Goal: Complete application form

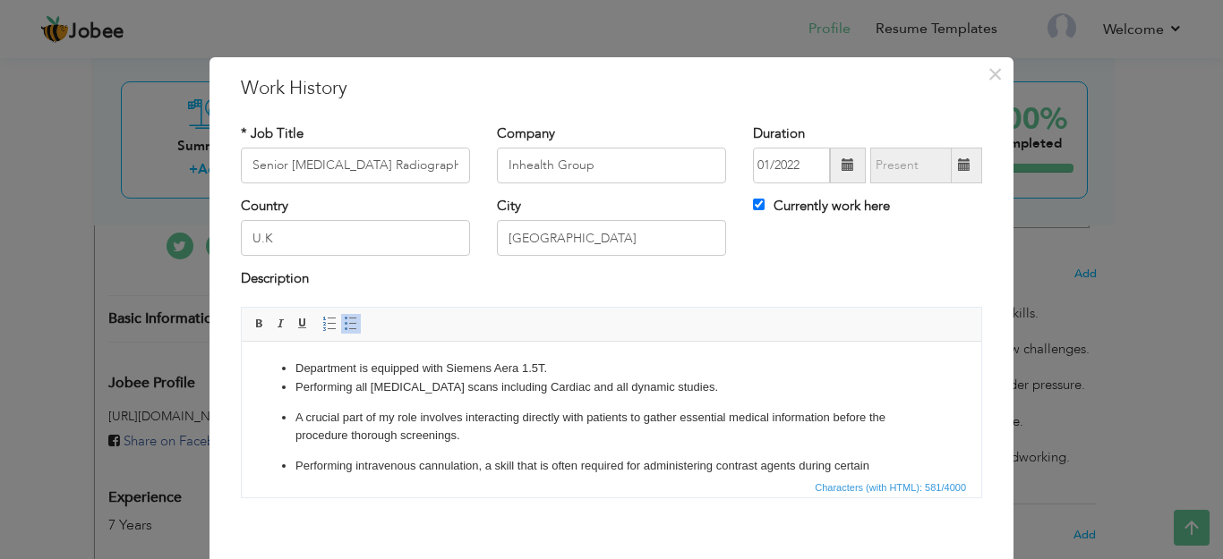
scroll to position [67, 0]
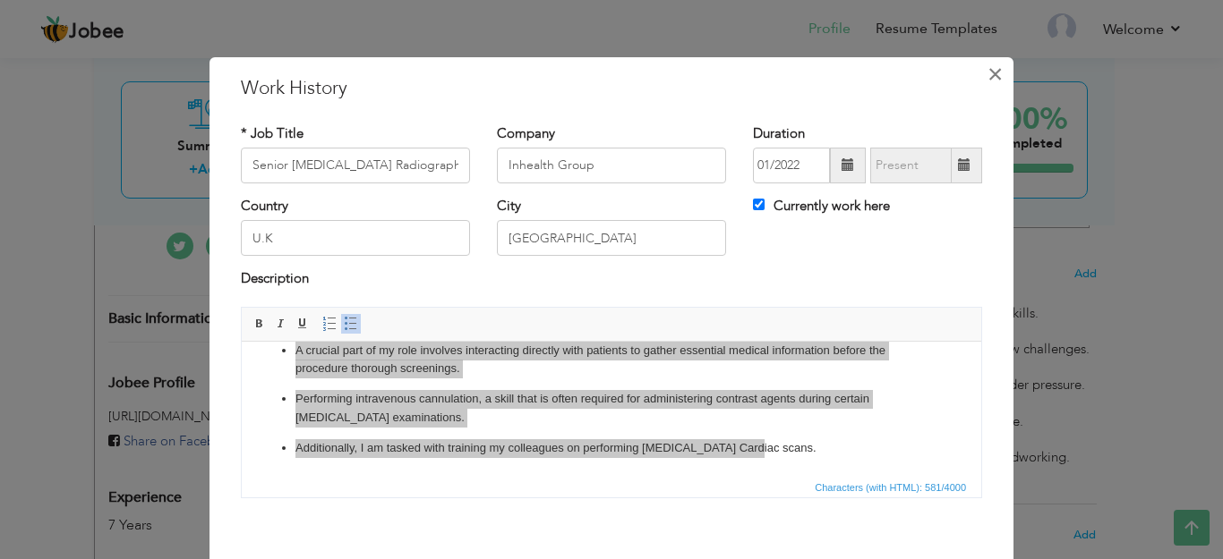
click at [987, 86] on span "×" at bounding box center [994, 74] width 15 height 32
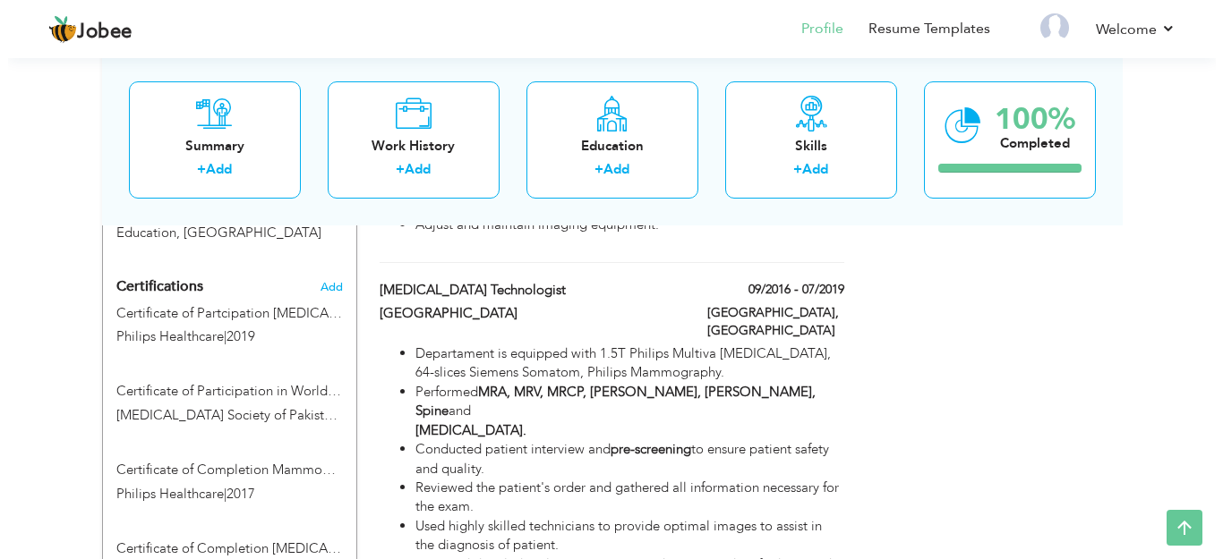
scroll to position [1052, 0]
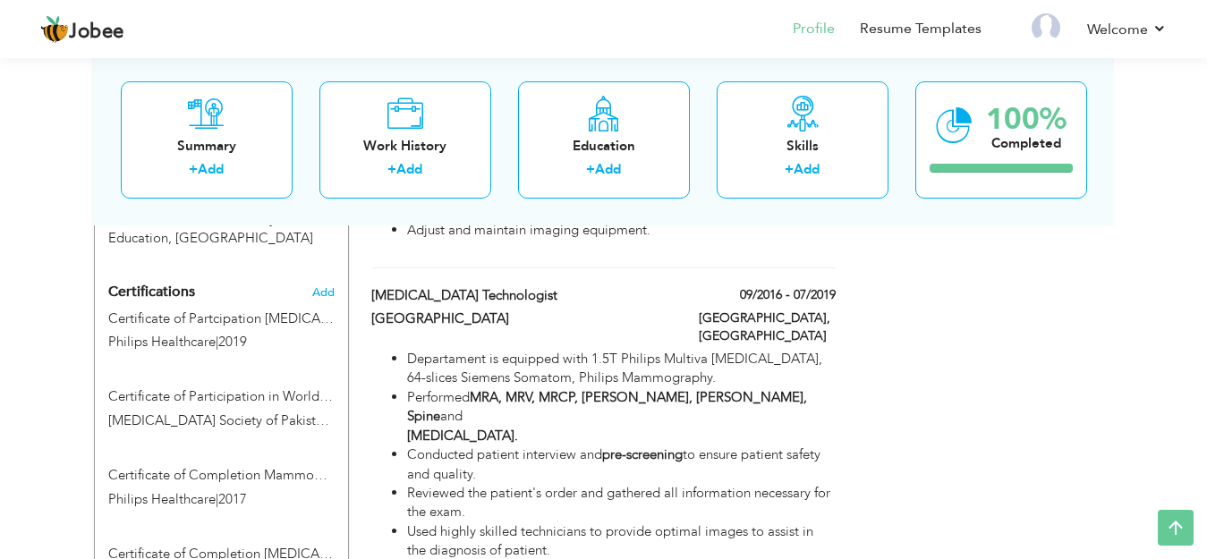
type input "Certificate of Participation in World Radiography Day"
type input "[MEDICAL_DATA] Society of Pakistan (RSP), Bayer Health Care."
type input "2017"
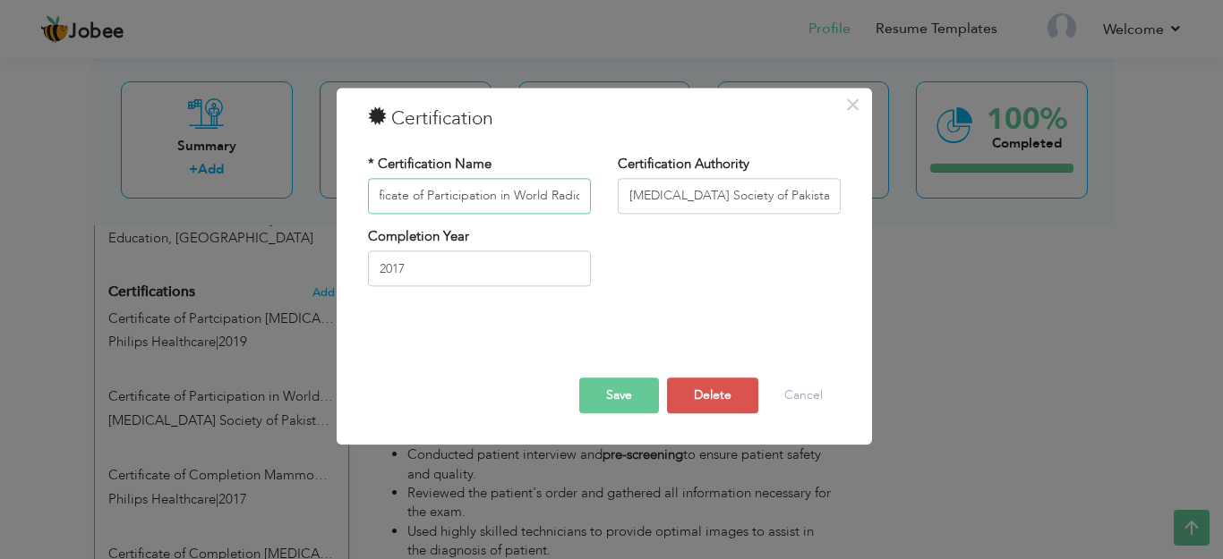
scroll to position [0, 0]
click at [379, 200] on input "Certificate of Participation in World Radiography Day" at bounding box center [479, 196] width 223 height 36
click at [380, 201] on input "Certificate of Participation in World Radiography Day" at bounding box center [479, 196] width 223 height 36
click at [379, 195] on input "Certificate of Participation in World Radiography Day" at bounding box center [479, 196] width 223 height 36
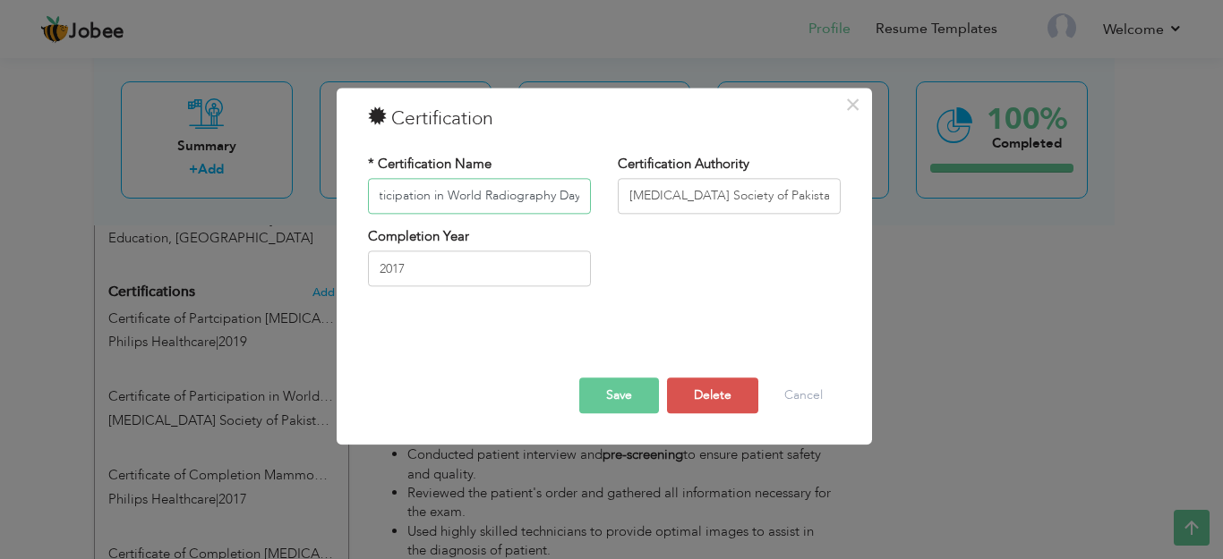
drag, startPoint x: 379, startPoint y: 195, endPoint x: 671, endPoint y: 203, distance: 291.9
click at [671, 203] on div "* Certification Name Certificate of Participation in World Radiography Day Cert…" at bounding box center [603, 191] width 499 height 72
click at [628, 192] on input "[MEDICAL_DATA] Society of Pakistan (RSP), Bayer Health Care." at bounding box center [729, 196] width 223 height 36
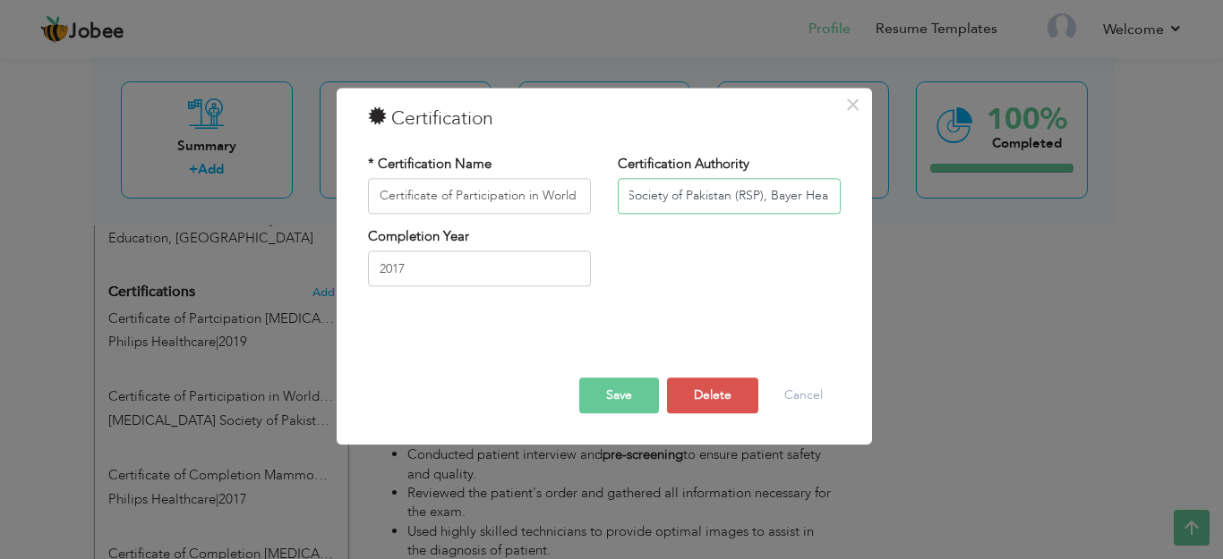
drag, startPoint x: 628, startPoint y: 192, endPoint x: 1027, endPoint y: 369, distance: 436.7
click at [1027, 369] on div "× Certification * Certification Name Certificate of Participation in World Radi…" at bounding box center [611, 279] width 1223 height 559
click at [850, 96] on span "×" at bounding box center [852, 105] width 15 height 32
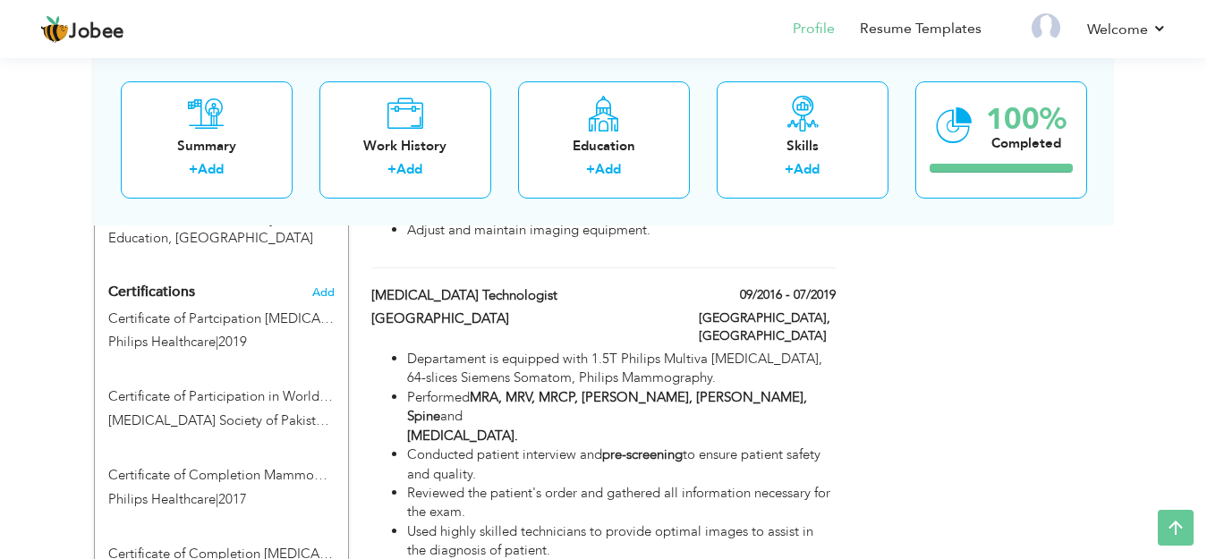
type input "Certificate of Completion Mammography Training"
type input "Philips Healthcare"
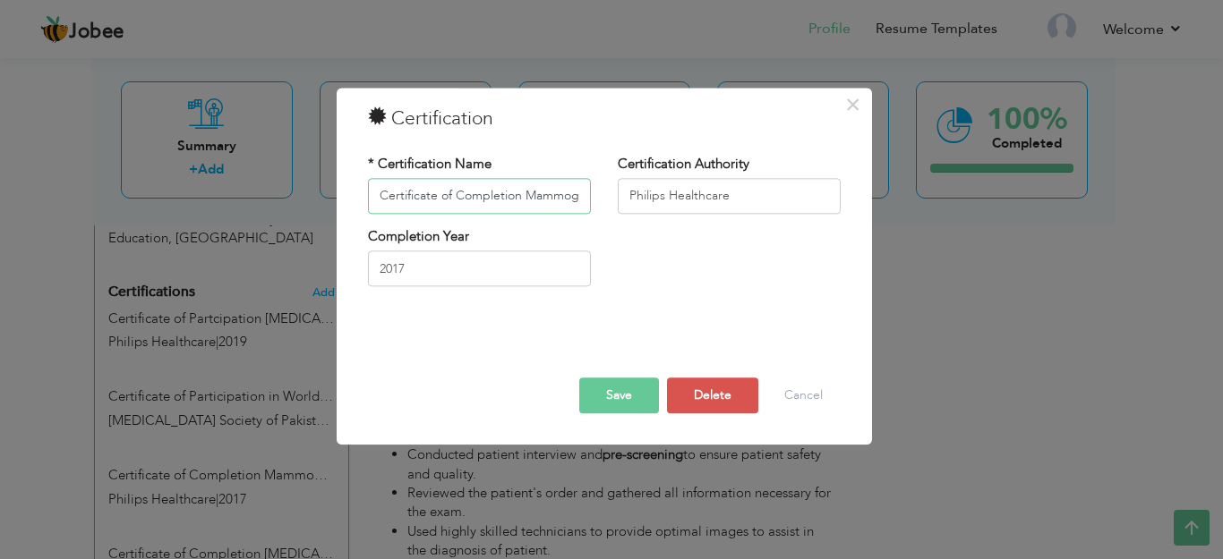
scroll to position [0, 78]
click at [379, 199] on input "Certificate of Completion Mammography Training" at bounding box center [479, 196] width 223 height 36
drag, startPoint x: 379, startPoint y: 199, endPoint x: 722, endPoint y: 227, distance: 344.0
click at [722, 225] on div "* Certification Name Certificate of Completion Mammography Training Certificati…" at bounding box center [603, 191] width 499 height 72
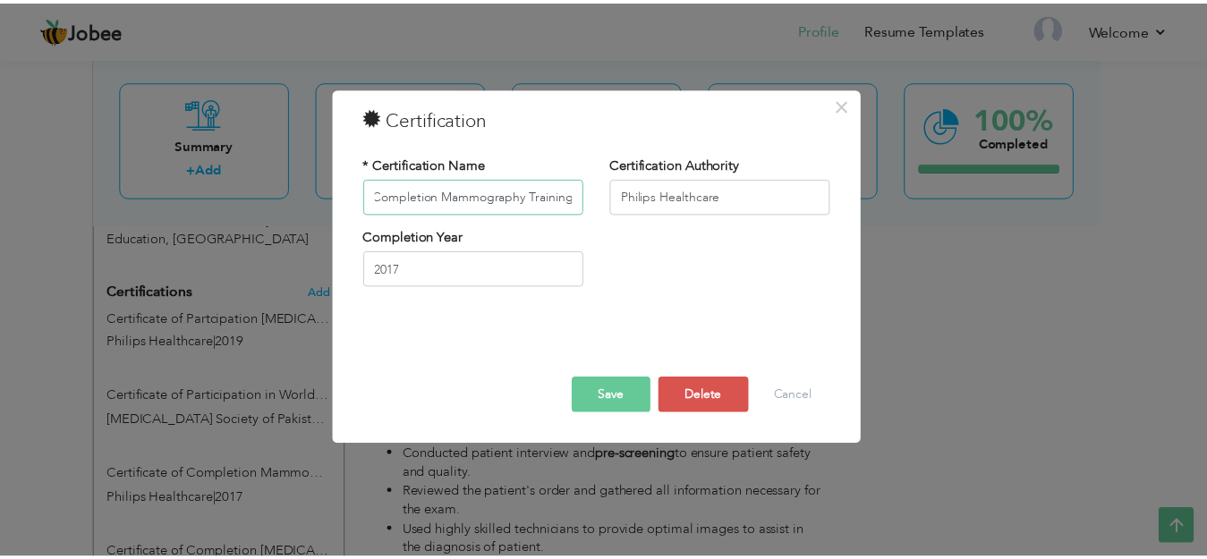
scroll to position [0, 0]
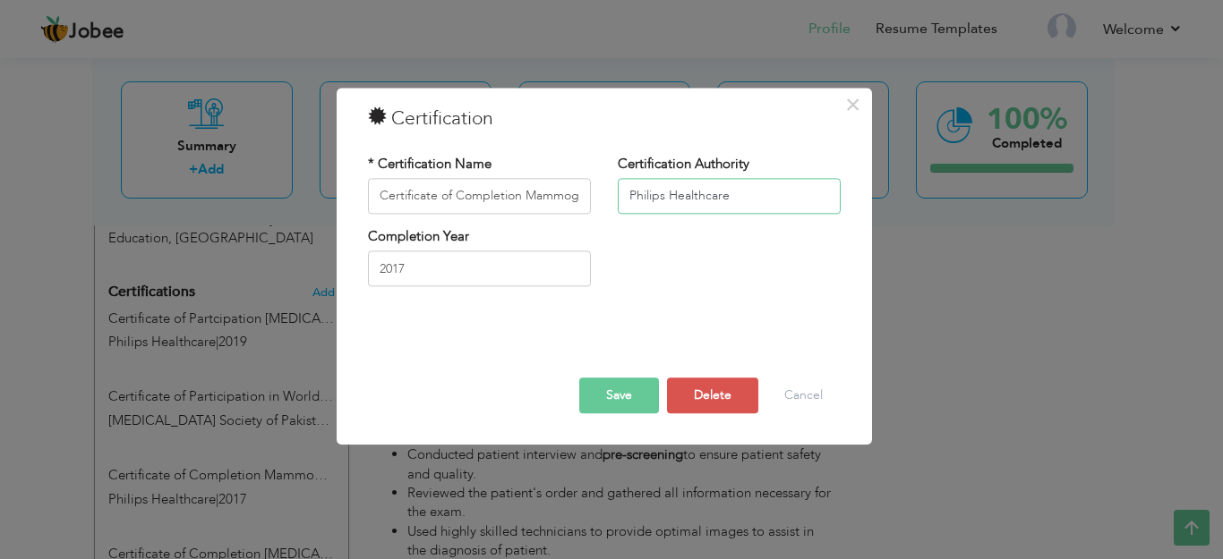
click at [631, 202] on input "Philips Healthcare" at bounding box center [729, 196] width 223 height 36
drag, startPoint x: 631, startPoint y: 202, endPoint x: 839, endPoint y: 202, distance: 207.6
click at [839, 202] on input "Philips Healthcare" at bounding box center [729, 196] width 223 height 36
click at [846, 110] on span "×" at bounding box center [852, 105] width 15 height 32
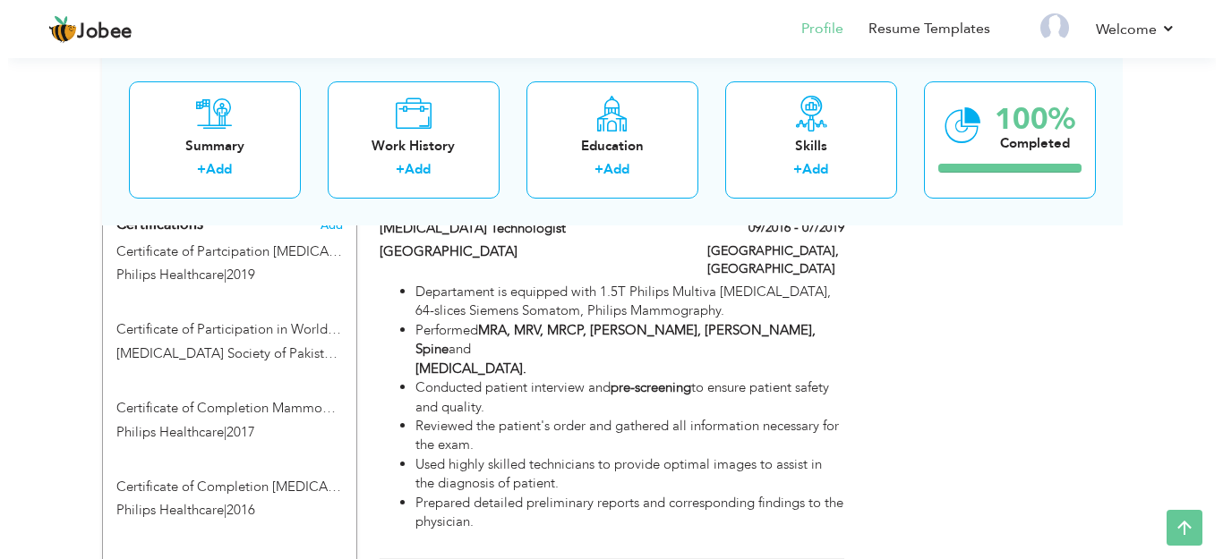
scroll to position [1116, 0]
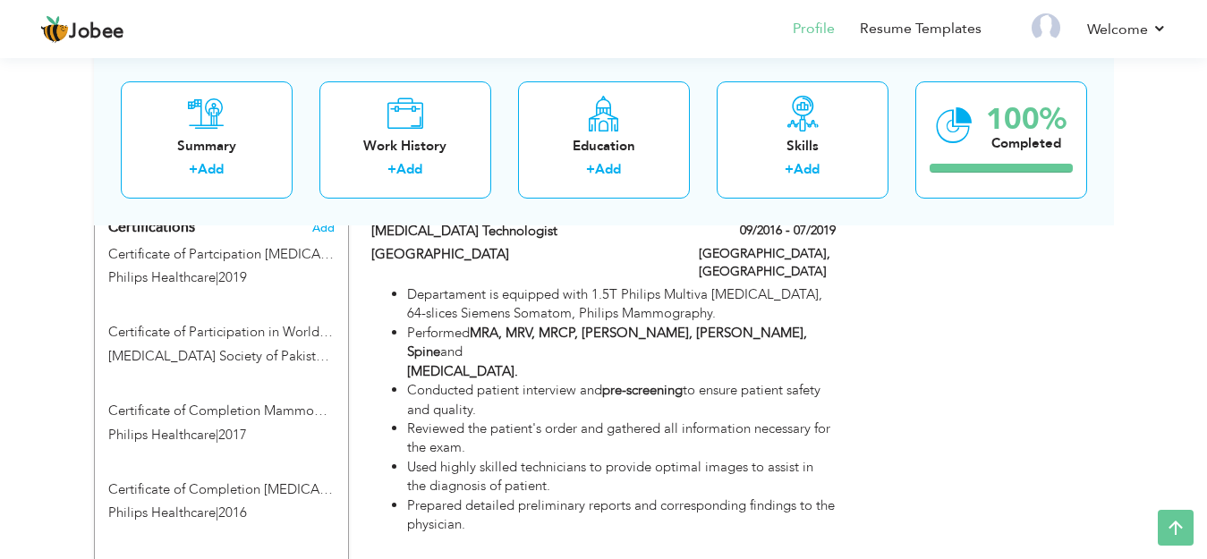
click at [261, 402] on label "Certificate of Completion Mammography Training" at bounding box center [221, 411] width 226 height 19
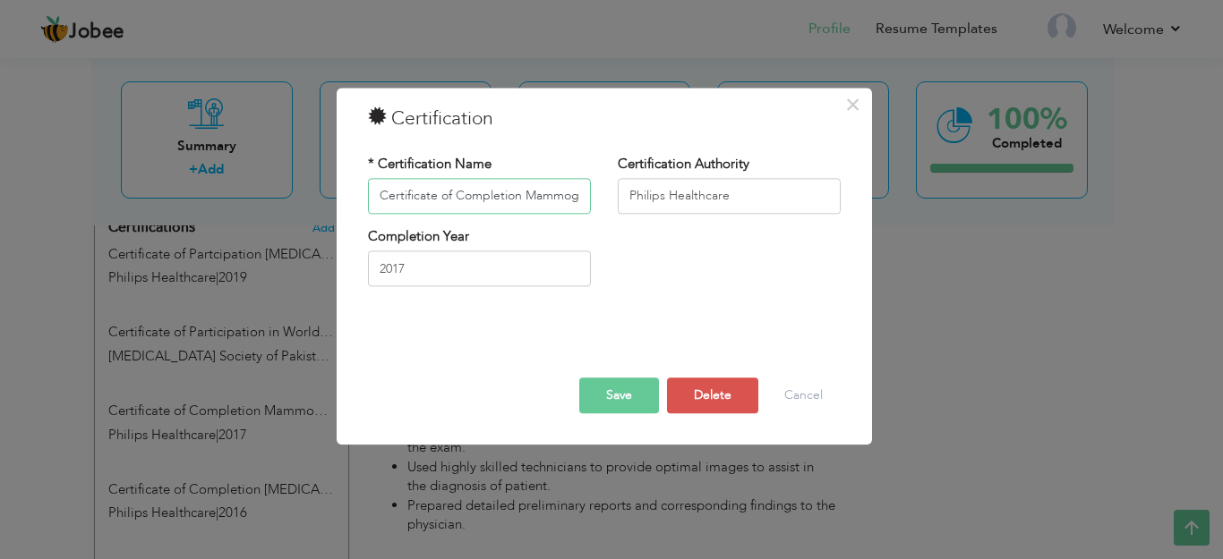
scroll to position [0, 1]
click at [449, 199] on input "Certificate of Completion Mammography Training" at bounding box center [479, 196] width 223 height 36
click at [377, 199] on input "Certificate of Completion Mammography Training" at bounding box center [479, 196] width 223 height 36
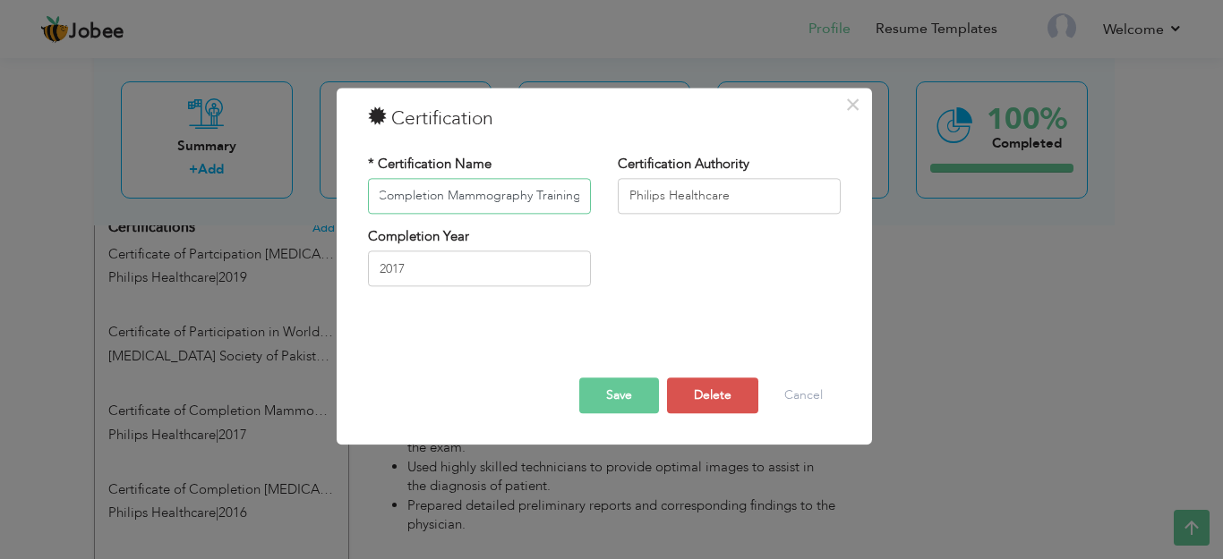
drag, startPoint x: 377, startPoint y: 199, endPoint x: 870, endPoint y: 301, distance: 503.6
click at [870, 301] on div "× Certification * Certification Name Certificate of Completion Mammography Trai…" at bounding box center [604, 266] width 535 height 357
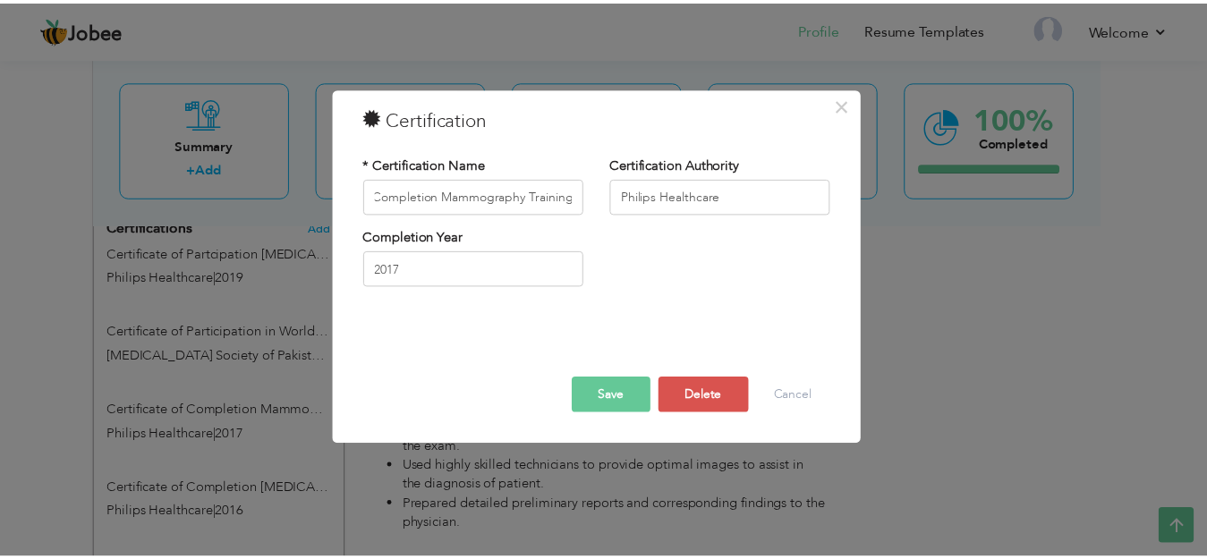
scroll to position [0, 0]
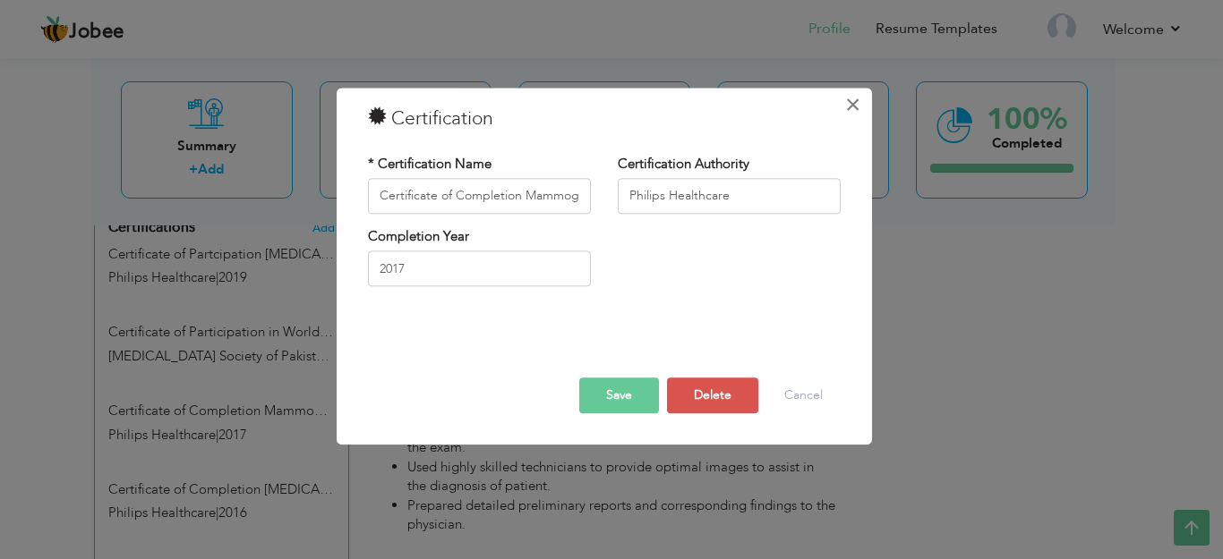
click at [855, 110] on span "×" at bounding box center [852, 105] width 15 height 32
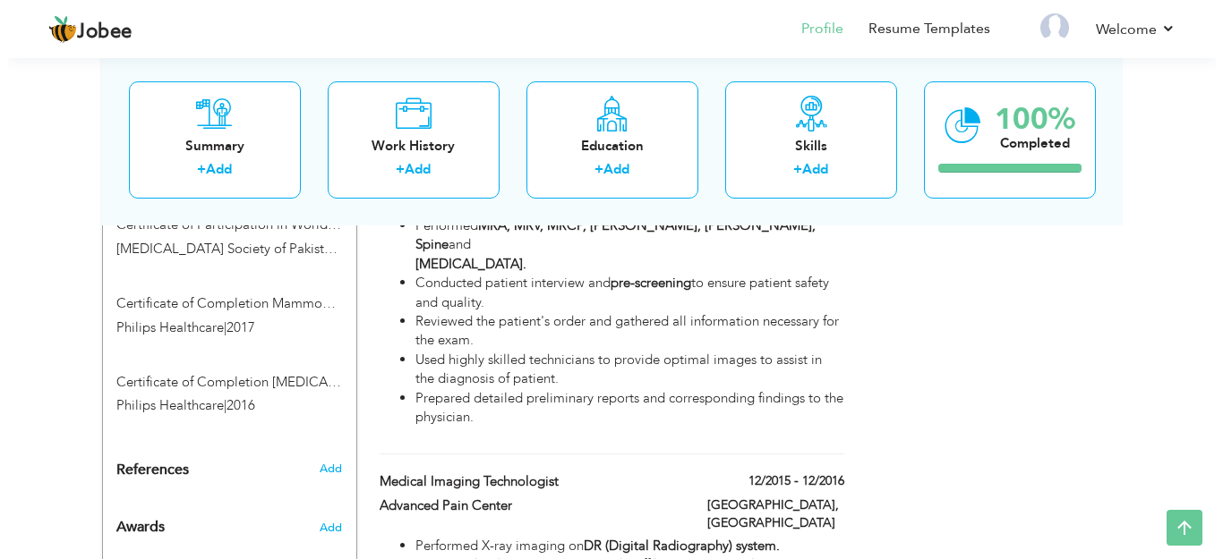
scroll to position [1224, 0]
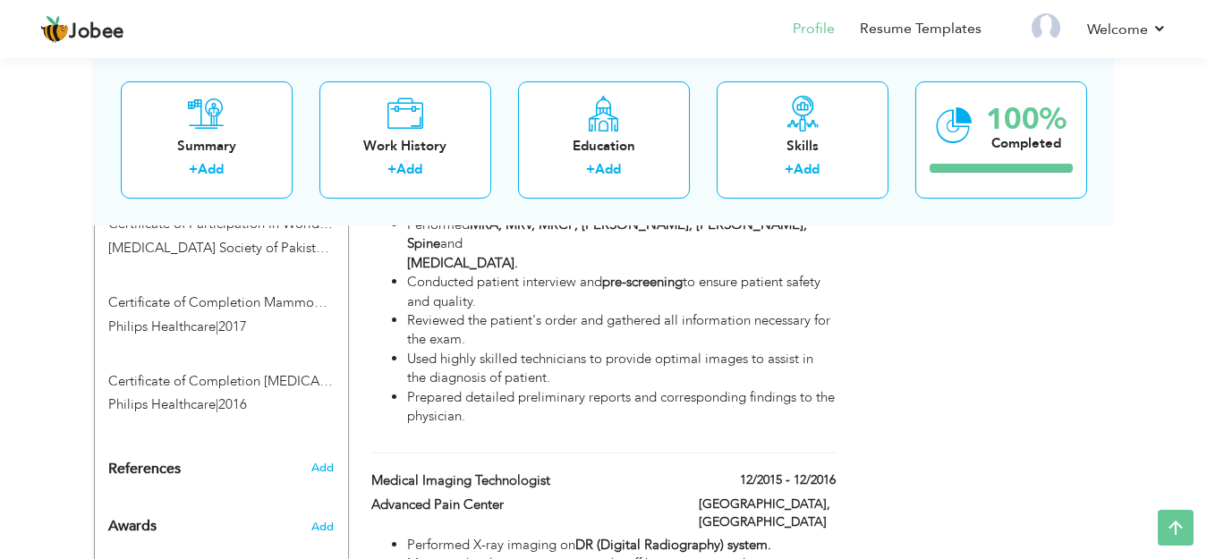
type input "Certificate of Completion [MEDICAL_DATA] Training"
type input "2016"
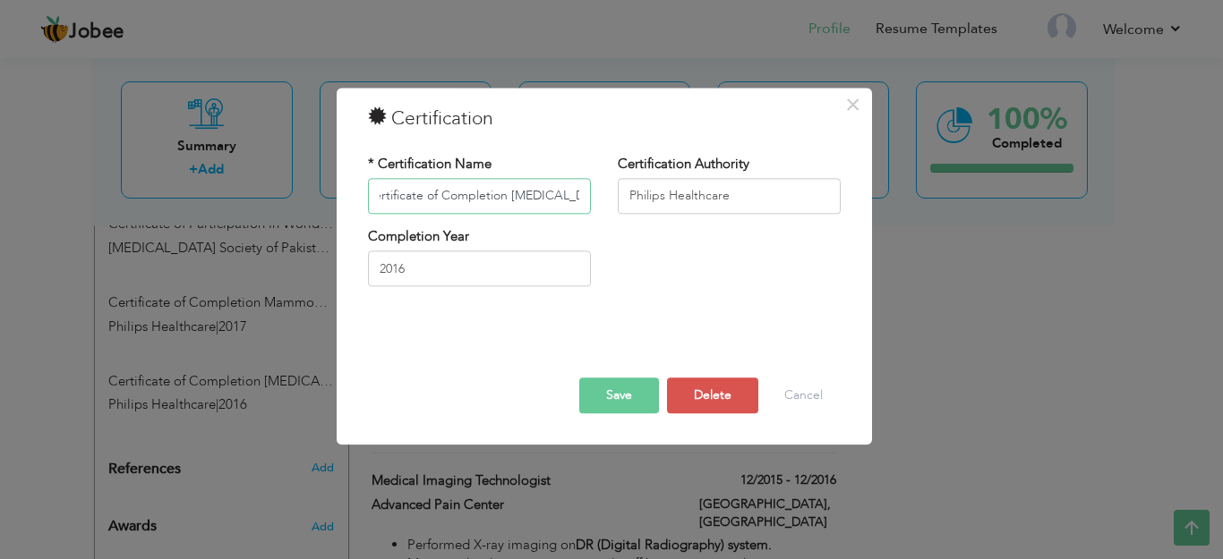
scroll to position [0, 0]
click at [382, 202] on input "Certificate of Completion [MEDICAL_DATA] Training" at bounding box center [479, 196] width 223 height 36
drag, startPoint x: 382, startPoint y: 202, endPoint x: 891, endPoint y: 279, distance: 515.0
click at [891, 279] on div "× Certification * Certification Name Certificate of Completion [MEDICAL_DATA] T…" at bounding box center [611, 279] width 1223 height 559
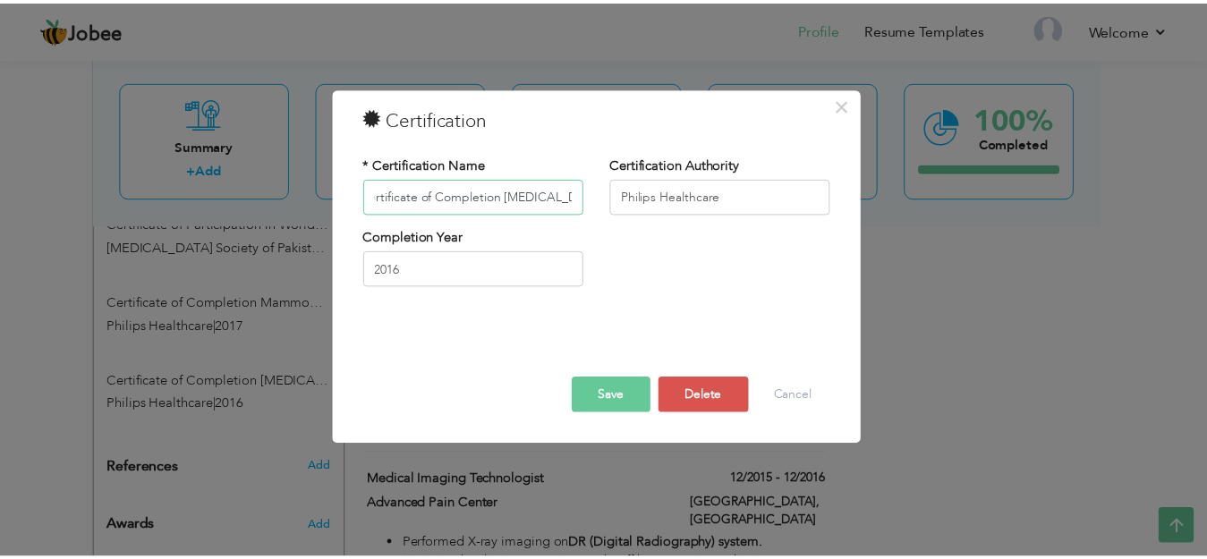
scroll to position [0, 0]
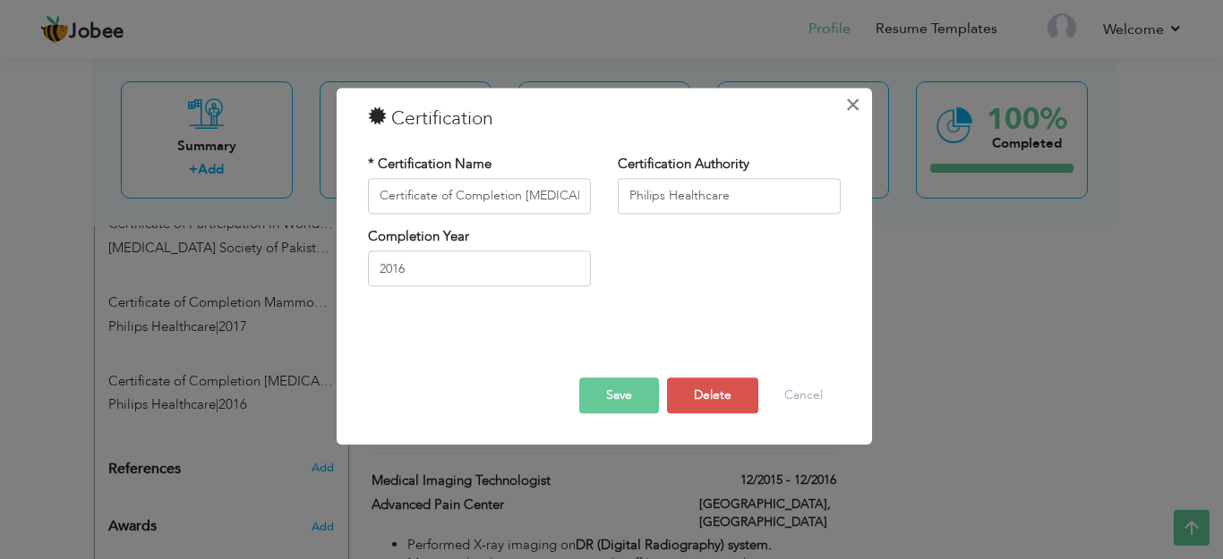
click at [857, 112] on span "×" at bounding box center [852, 105] width 15 height 32
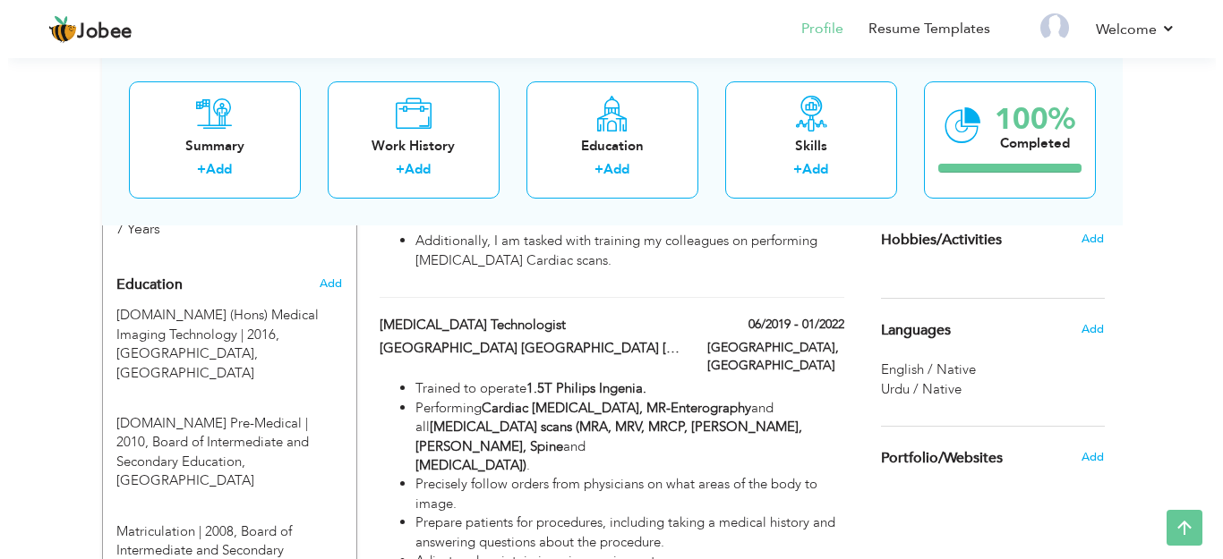
scroll to position [723, 0]
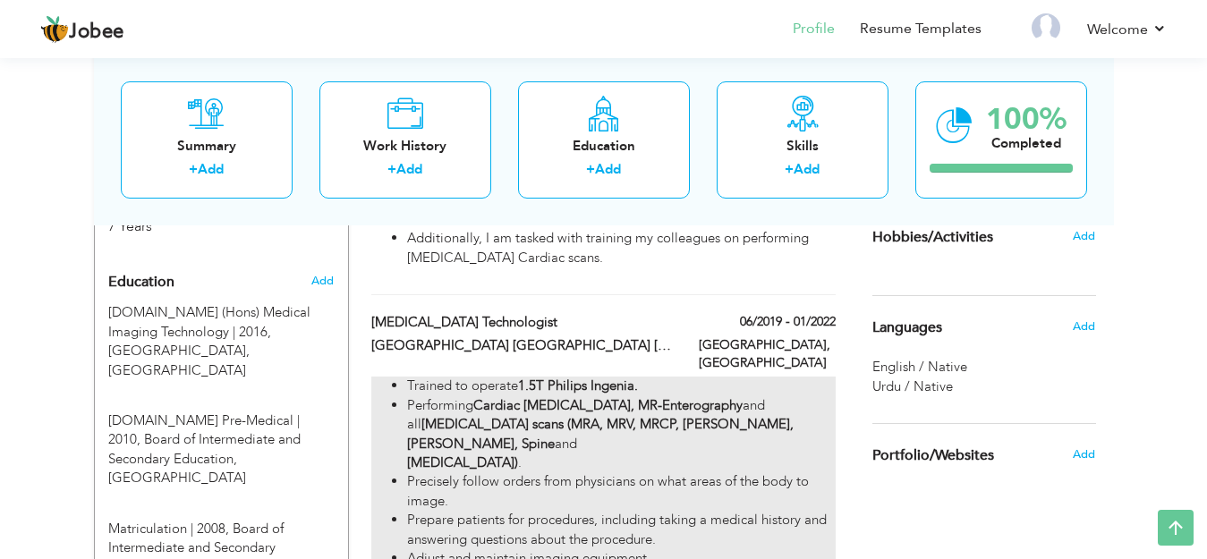
click at [404, 377] on ul "Trained to operate 1.5T Philips Ingenia. Performing Cardiac [MEDICAL_DATA], MR-…" at bounding box center [603, 473] width 464 height 192
type input "[MEDICAL_DATA] Technologist"
type input "[GEOGRAPHIC_DATA] [GEOGRAPHIC_DATA] [GEOGRAPHIC_DATA]"
type input "06/2019"
type input "01/2022"
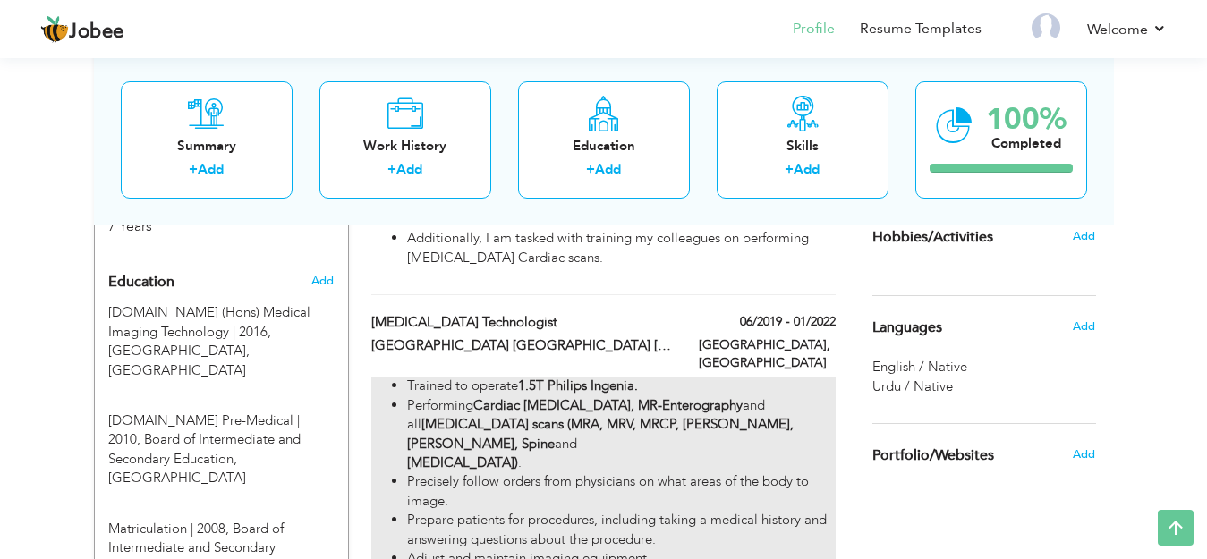
type input "[GEOGRAPHIC_DATA]"
checkbox input "false"
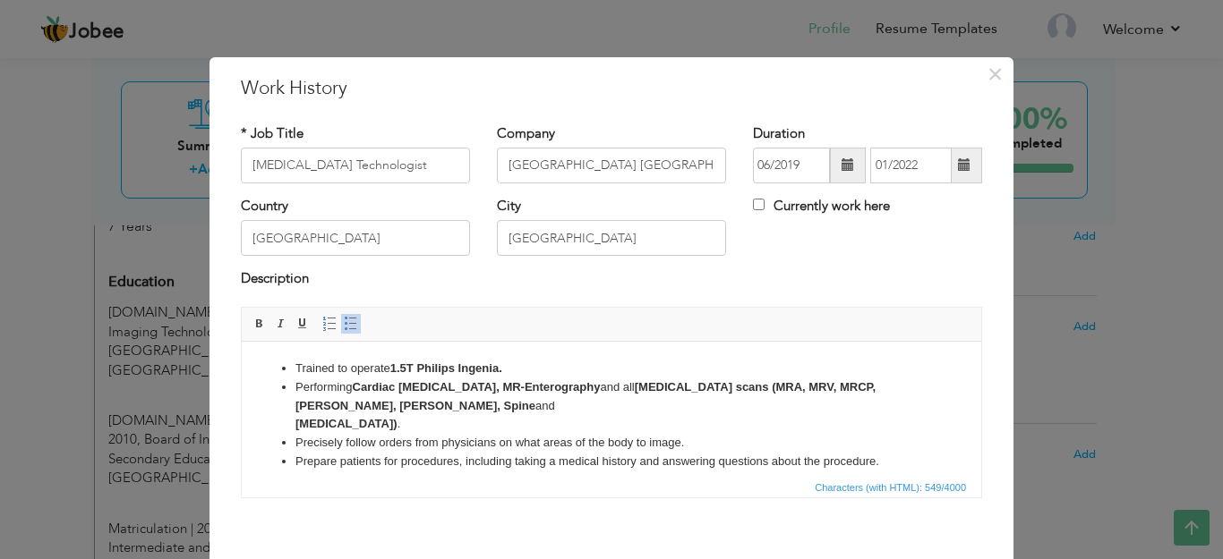
click at [298, 370] on li "Trained to operate 1.5T Philips Ingenia." at bounding box center [611, 368] width 632 height 19
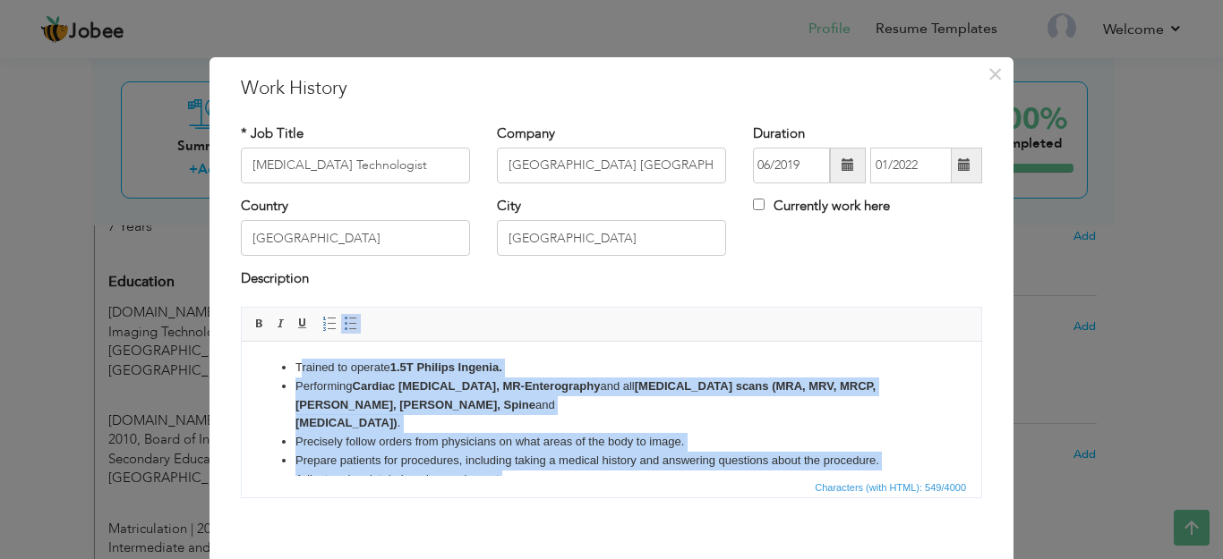
scroll to position [13, 0]
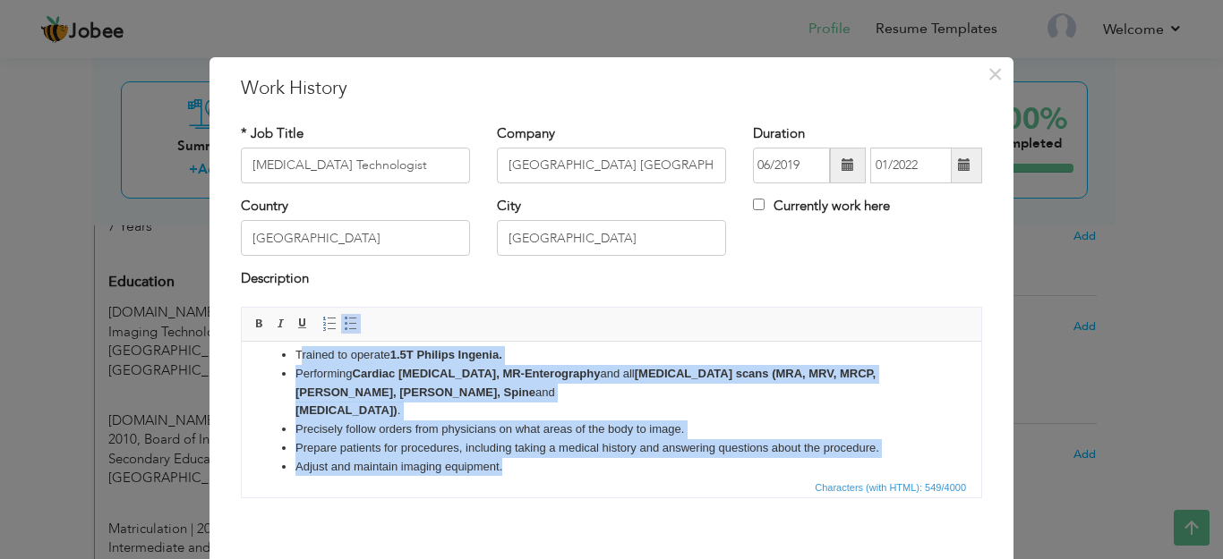
drag, startPoint x: 298, startPoint y: 370, endPoint x: 522, endPoint y: 472, distance: 245.9
click at [522, 472] on html "Trained to operate 1.5T Philips Ingenia. Performing Cardiac [MEDICAL_DATA], MR-…" at bounding box center [611, 411] width 739 height 166
copy ul "rained to operate 1.5T Philips Ingenia. Performing Cardiac [MEDICAL_DATA], MR-E…"
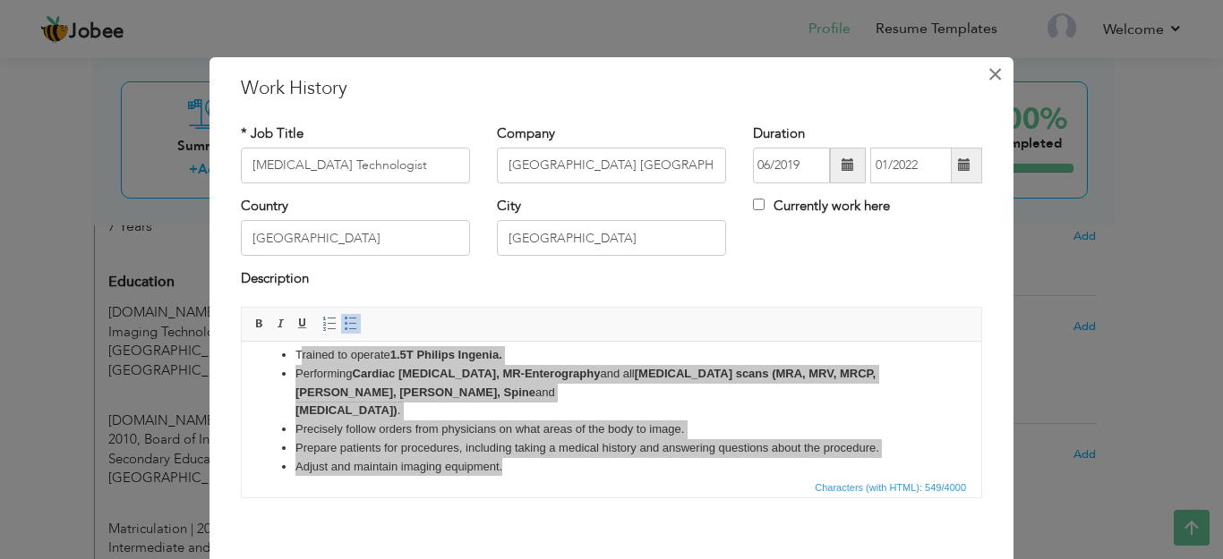
click at [987, 72] on span "×" at bounding box center [994, 74] width 15 height 32
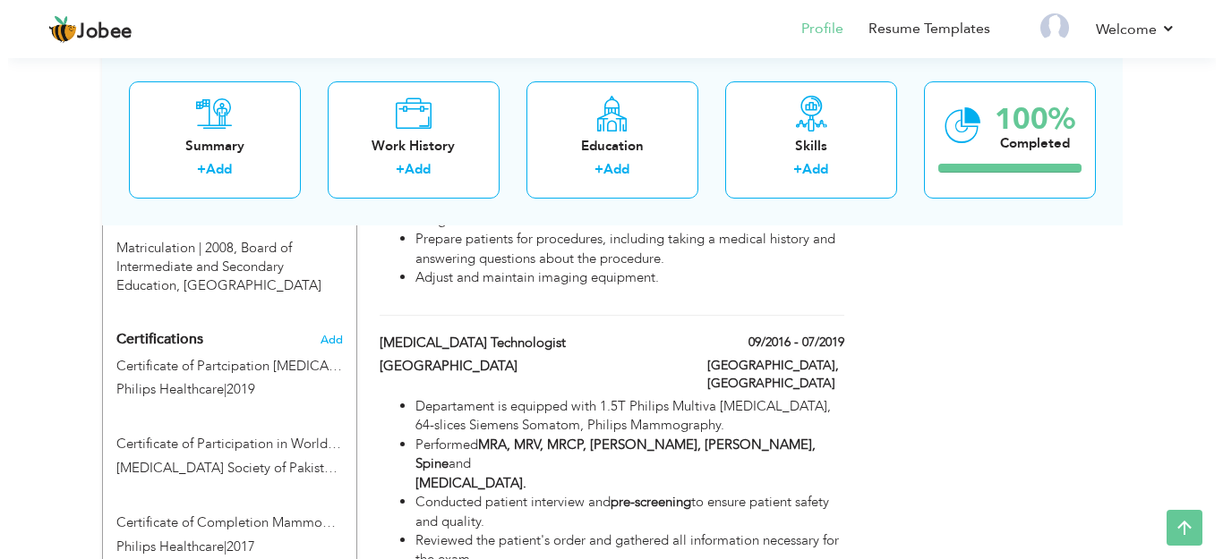
scroll to position [974, 0]
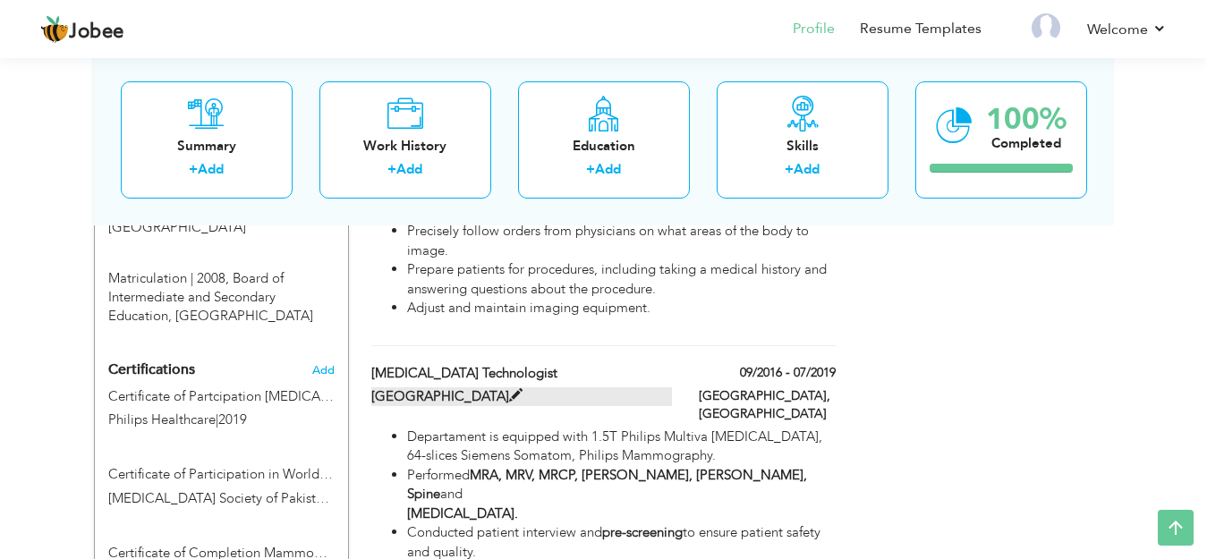
click at [379, 388] on label "[GEOGRAPHIC_DATA]" at bounding box center [521, 397] width 301 height 19
type input "[GEOGRAPHIC_DATA]"
type input "09/2016"
type input "07/2019"
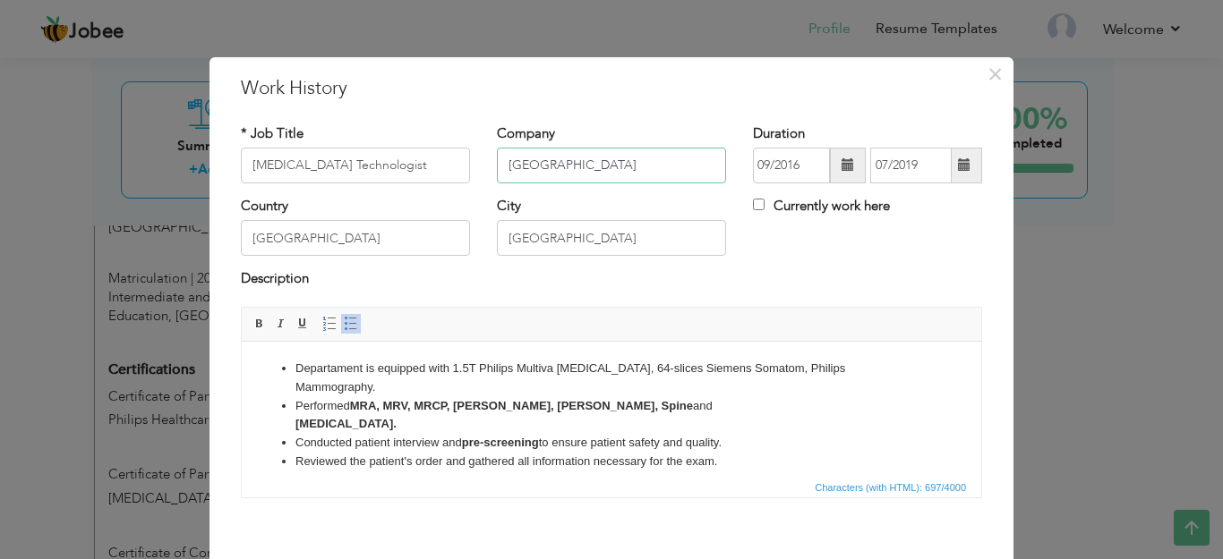
click at [498, 160] on input "[GEOGRAPHIC_DATA]" at bounding box center [611, 166] width 229 height 36
click at [980, 76] on button "×" at bounding box center [994, 74] width 29 height 29
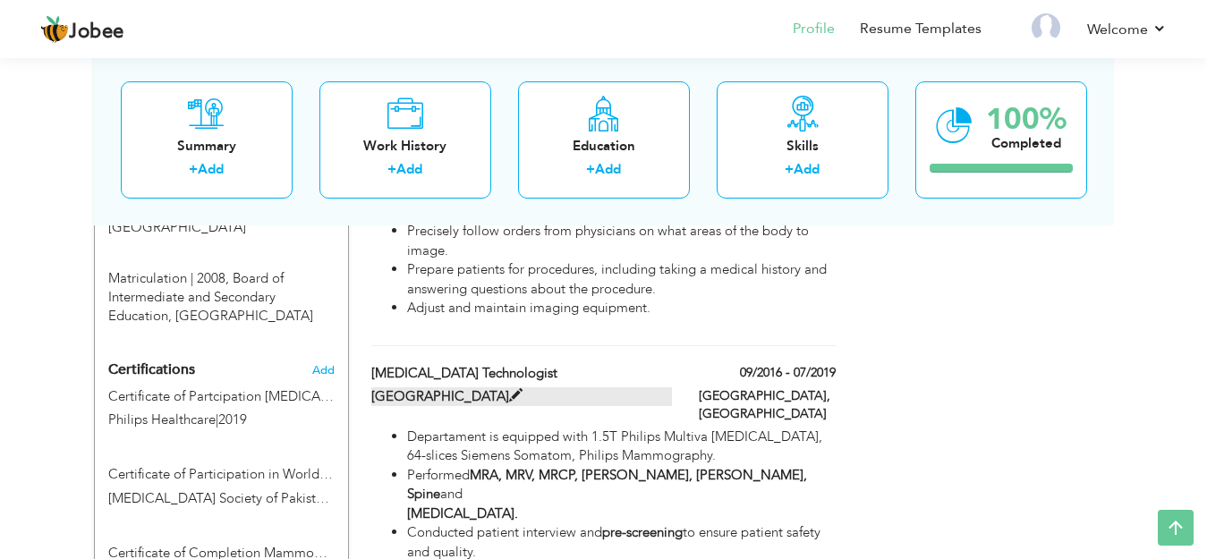
click at [457, 388] on label "[GEOGRAPHIC_DATA]" at bounding box center [521, 397] width 301 height 19
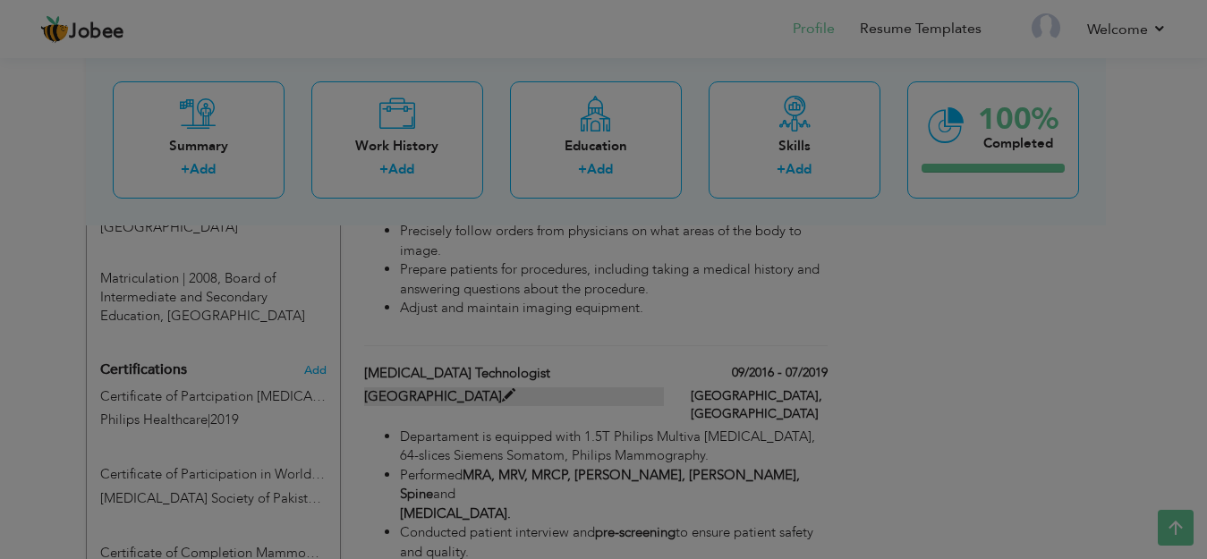
type input "[GEOGRAPHIC_DATA]"
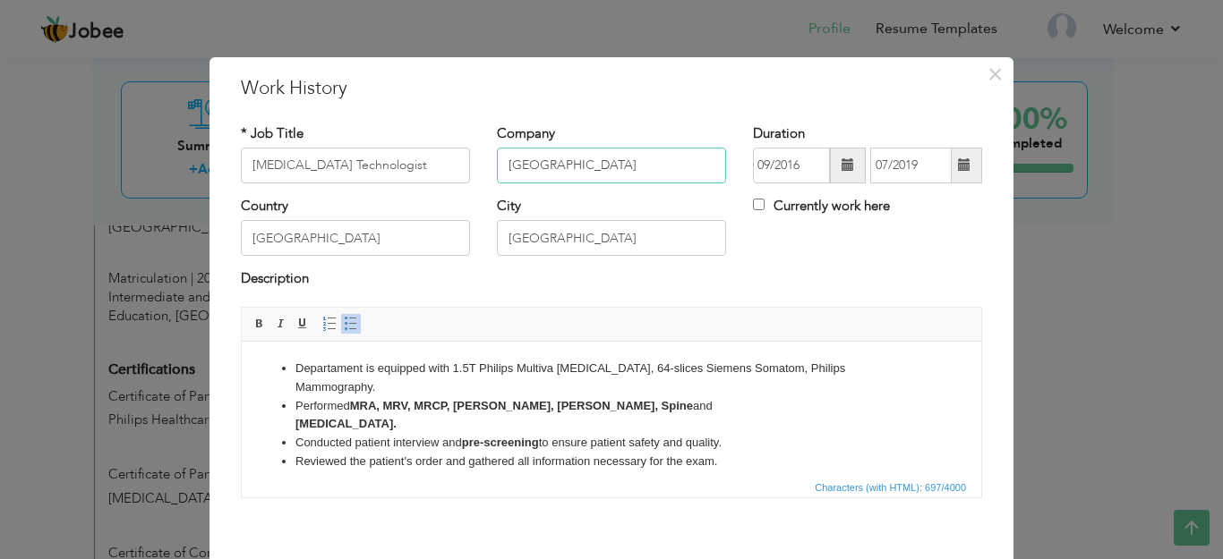
click at [499, 173] on input "[GEOGRAPHIC_DATA]" at bounding box center [611, 166] width 229 height 36
drag, startPoint x: 499, startPoint y: 173, endPoint x: 615, endPoint y: 172, distance: 116.4
click at [615, 172] on input "[GEOGRAPHIC_DATA]" at bounding box center [611, 166] width 229 height 36
click at [294, 367] on ul "Departament is equipped with 1.5T Philips Multiva [MEDICAL_DATA], 64-slices Sie…" at bounding box center [611, 433] width 703 height 149
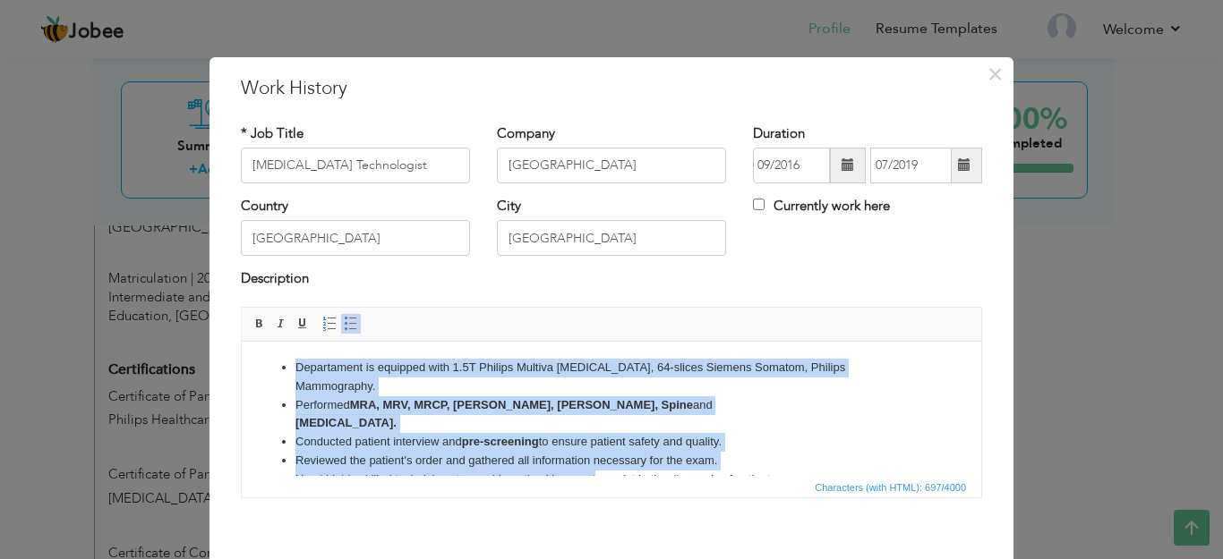
scroll to position [32, 0]
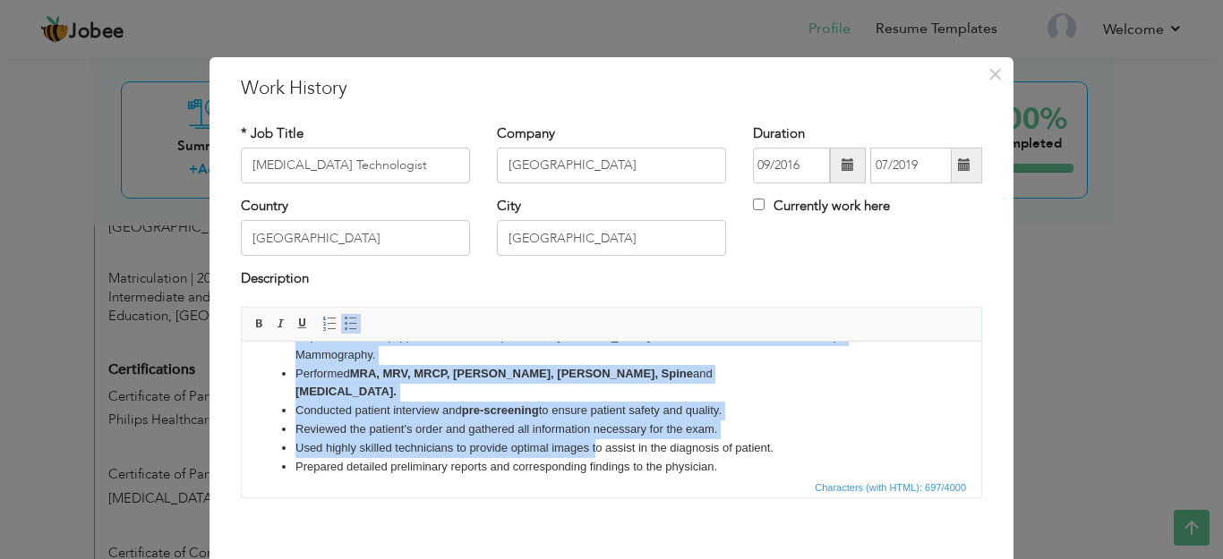
drag, startPoint x: 294, startPoint y: 367, endPoint x: 962, endPoint y: 843, distance: 820.8
click at [728, 493] on html "Departament is equipped with 1.5T Philips Multiva [MEDICAL_DATA], 64-slices Sie…" at bounding box center [611, 401] width 739 height 184
copy ul "Departament is equipped with 1.5T Philips Multiva [MEDICAL_DATA], 64-slices Sie…"
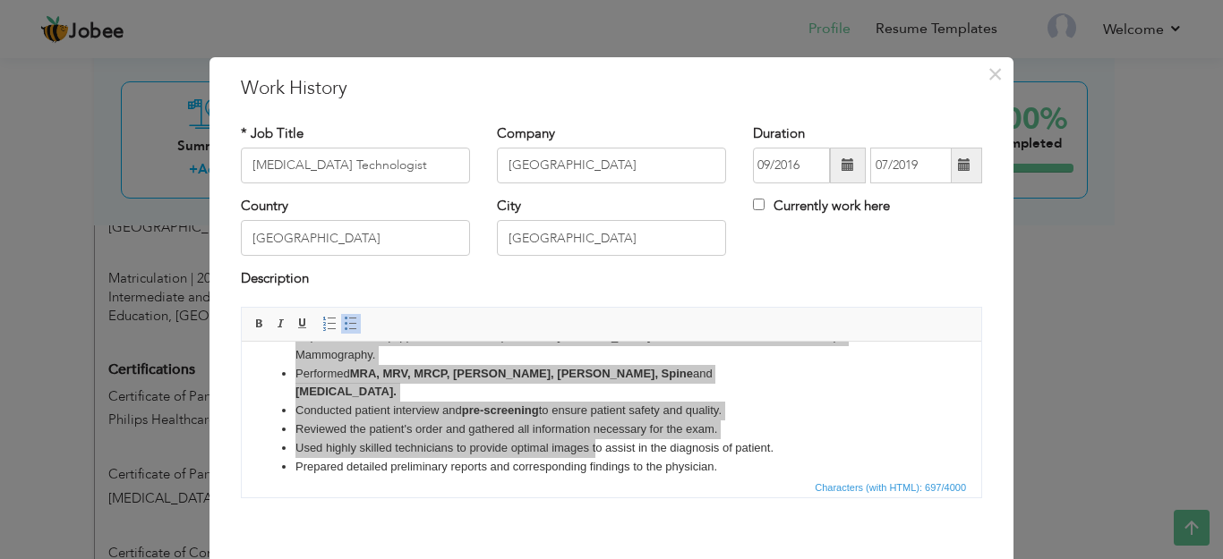
click at [567, 5] on div "× Work History * Job Title [MEDICAL_DATA] Technologist Company [GEOGRAPHIC_DATA]" at bounding box center [611, 279] width 1223 height 559
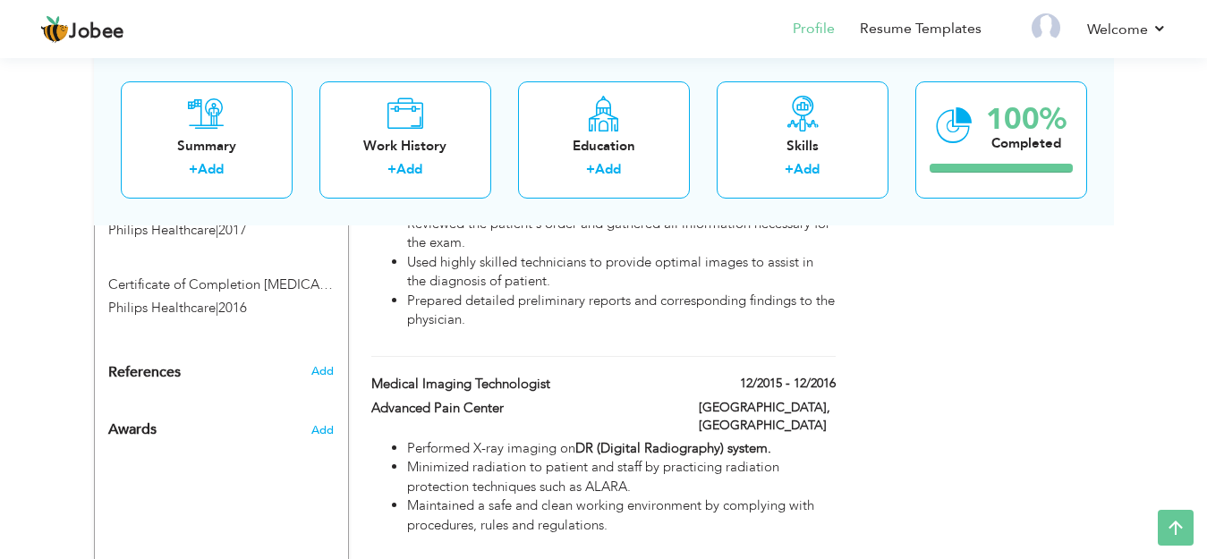
scroll to position [1296, 0]
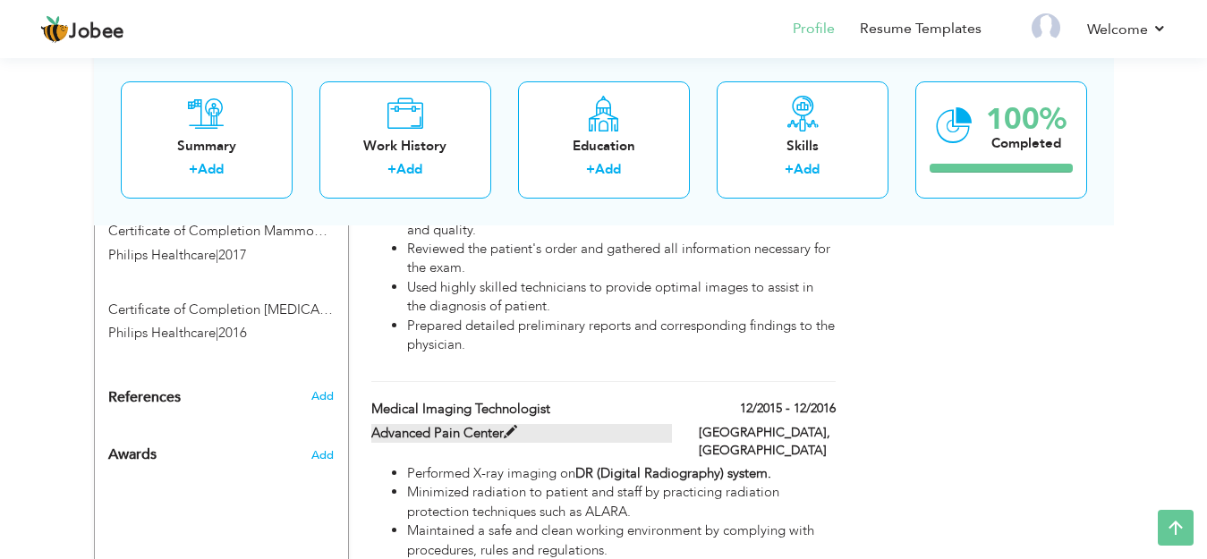
click at [488, 424] on label "Advanced Pain Center" at bounding box center [521, 433] width 301 height 19
type input "Medical Imaging Technologist"
type input "Advanced Pain Center"
type input "12/2015"
type input "12/2016"
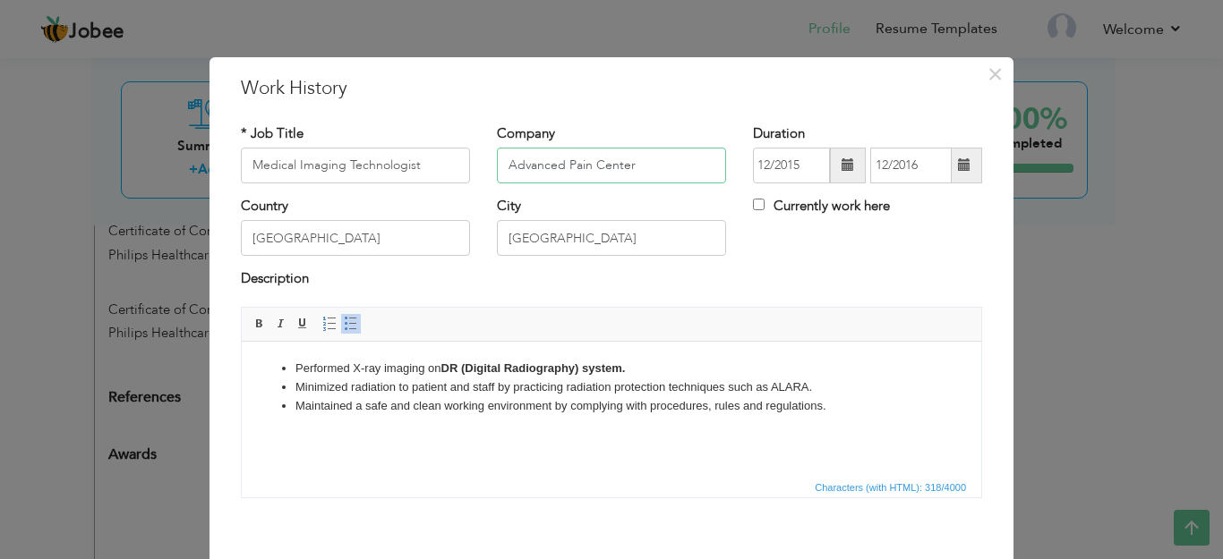
click at [504, 163] on input "Advanced Pain Center" at bounding box center [611, 166] width 229 height 36
click at [252, 164] on input "Medical Imaging Technologist" at bounding box center [355, 166] width 229 height 36
click at [244, 164] on input "Medical Imaging Technologist" at bounding box center [355, 166] width 229 height 36
drag, startPoint x: 244, startPoint y: 164, endPoint x: 469, endPoint y: 162, distance: 224.6
click at [469, 162] on div "* Job Title Medical Imaging Technologist" at bounding box center [355, 160] width 256 height 72
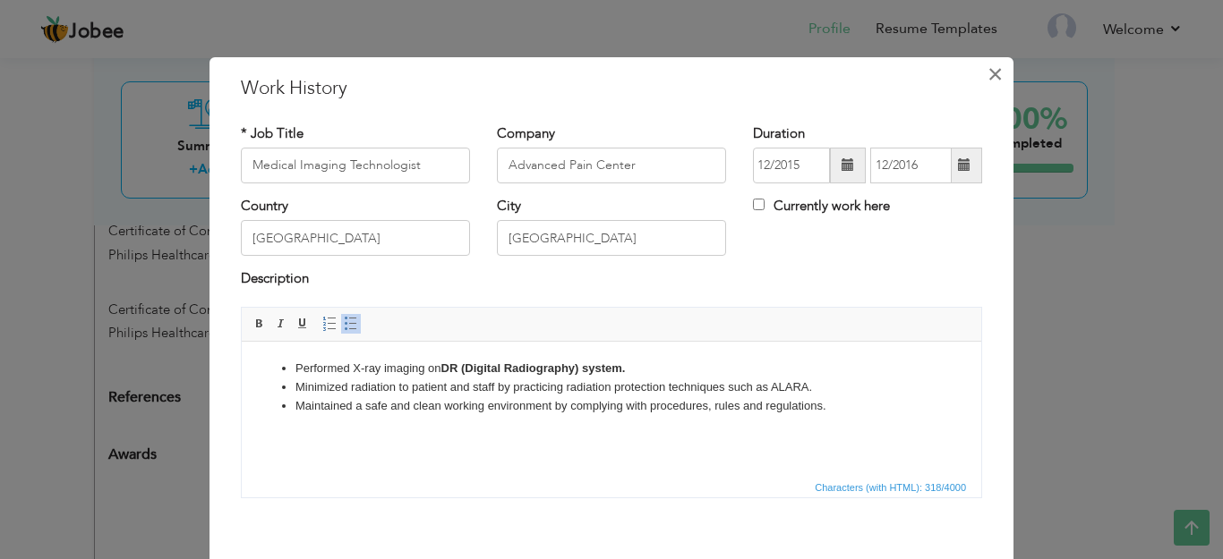
click at [987, 85] on span "×" at bounding box center [994, 74] width 15 height 32
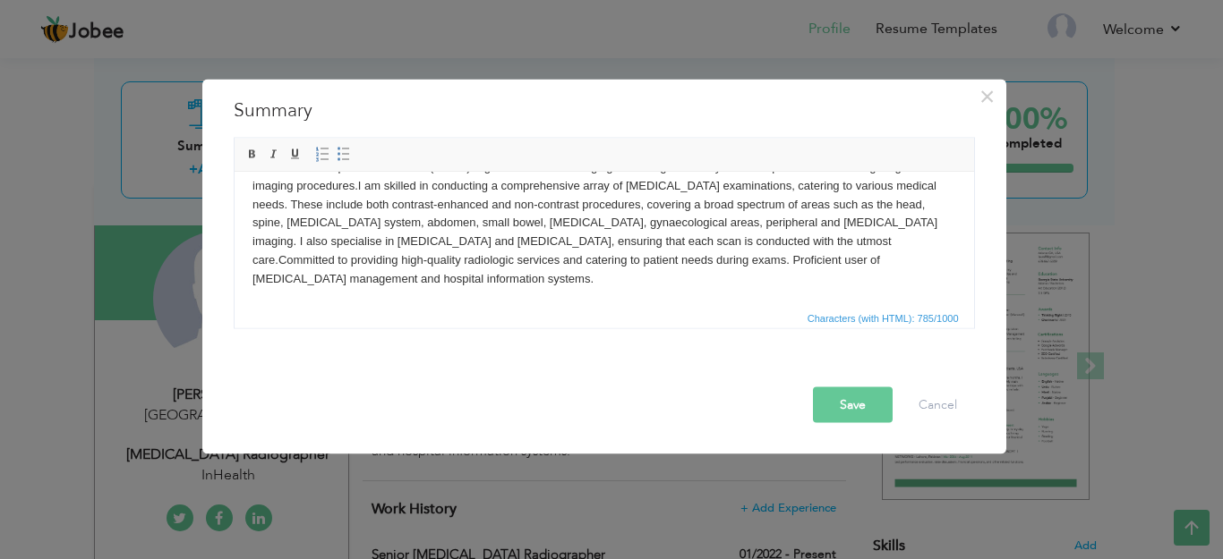
scroll to position [0, 0]
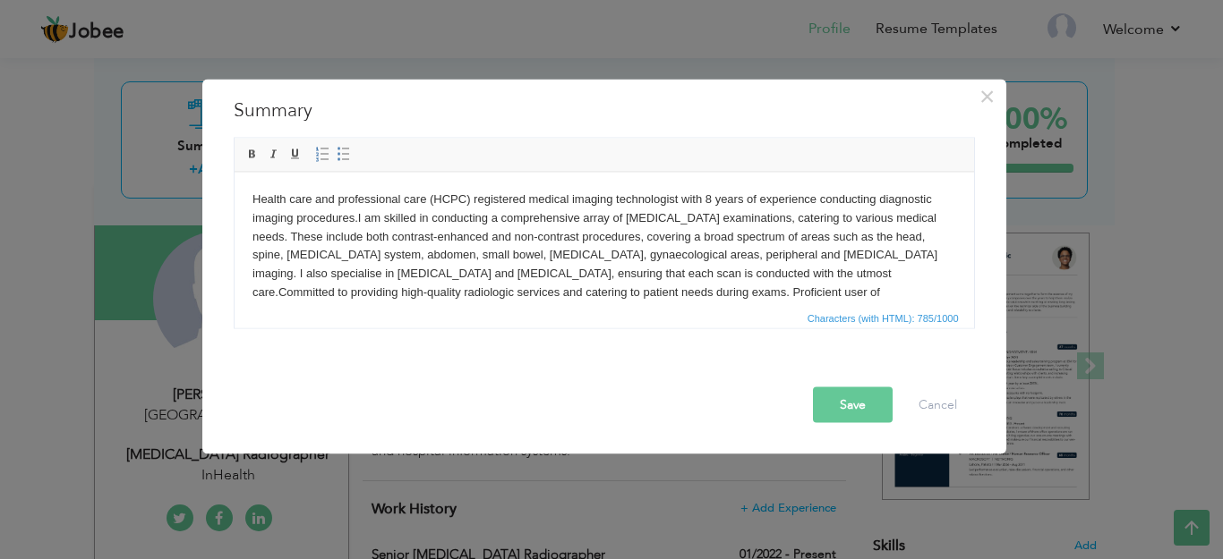
click at [251, 204] on body "Health care and professional care (HCPC) registered medical imaging technologis…" at bounding box center [602, 255] width 703 height 131
click at [250, 202] on html "Health care and professional care (HCPC) registered medical imaging technologis…" at bounding box center [603, 255] width 739 height 166
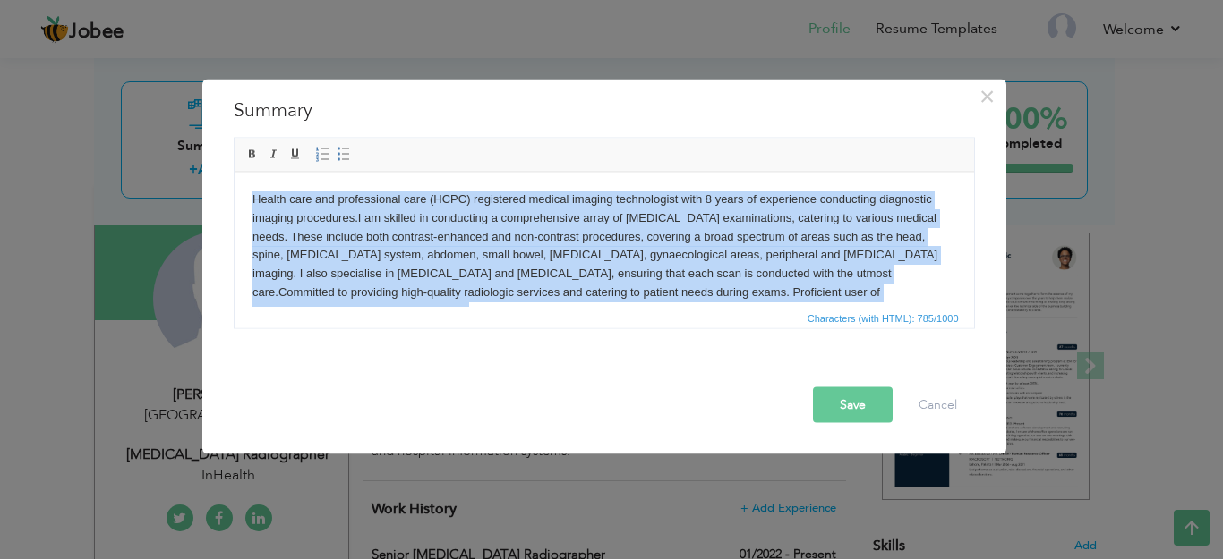
scroll to position [32, 0]
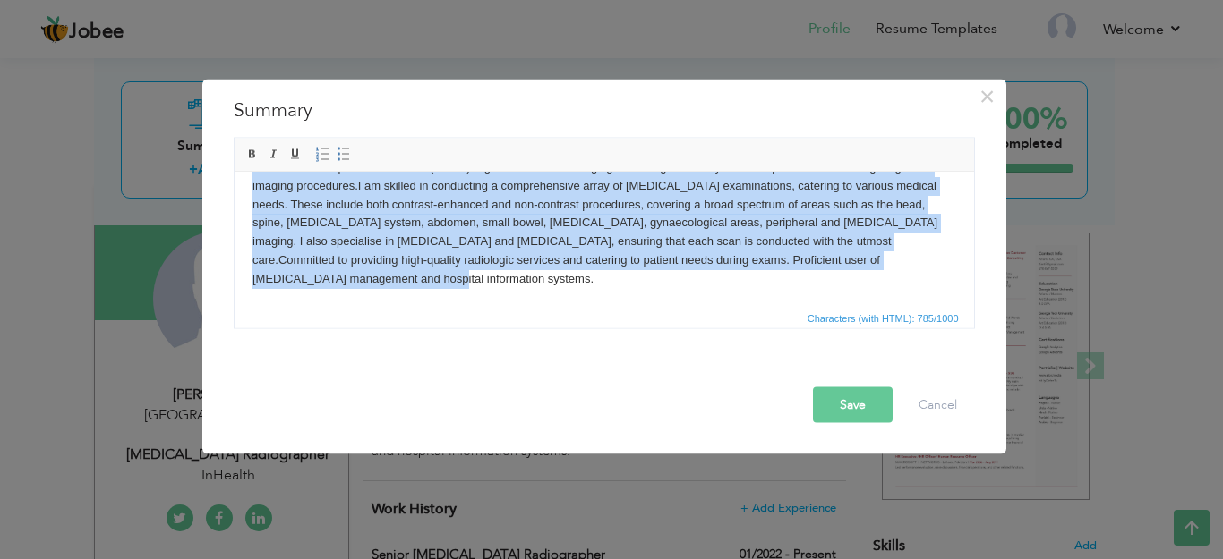
drag, startPoint x: 249, startPoint y: 201, endPoint x: 631, endPoint y: 384, distance: 423.5
click at [631, 306] on html "Health care and professional care (HCPC) registered medical imaging technologis…" at bounding box center [603, 223] width 739 height 166
copy body "Health care and professional care (HCPC) registered medical imaging technologis…"
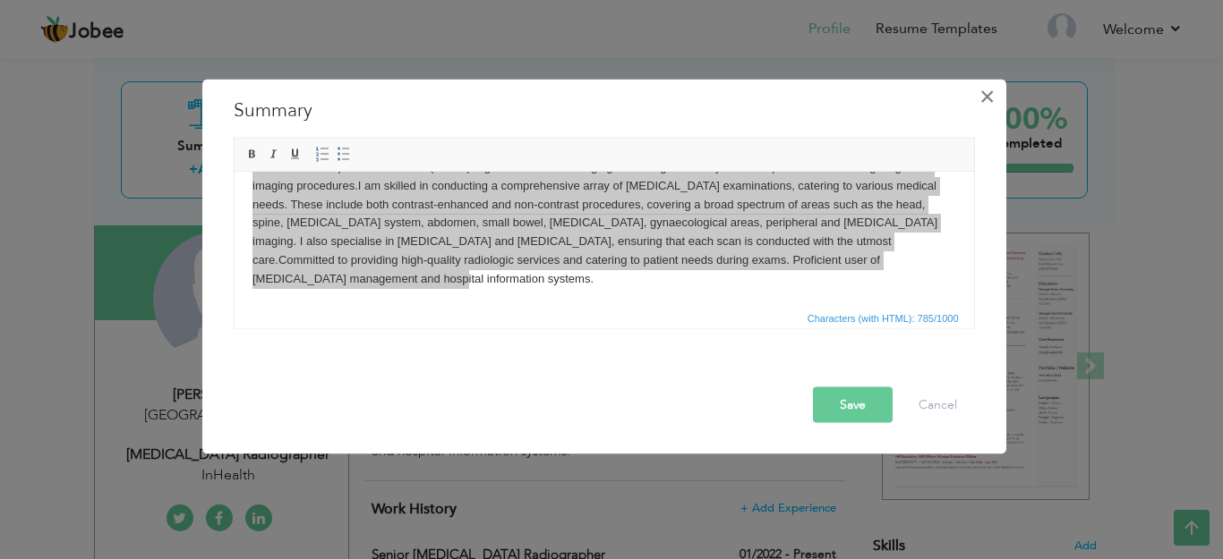
click at [997, 91] on button "×" at bounding box center [987, 95] width 29 height 29
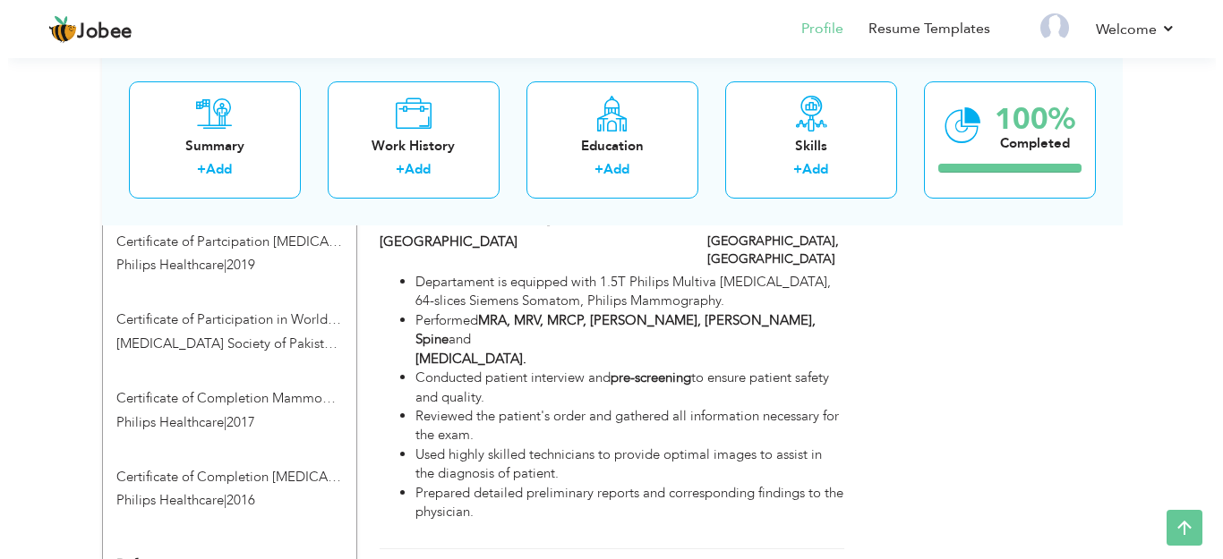
scroll to position [1155, 0]
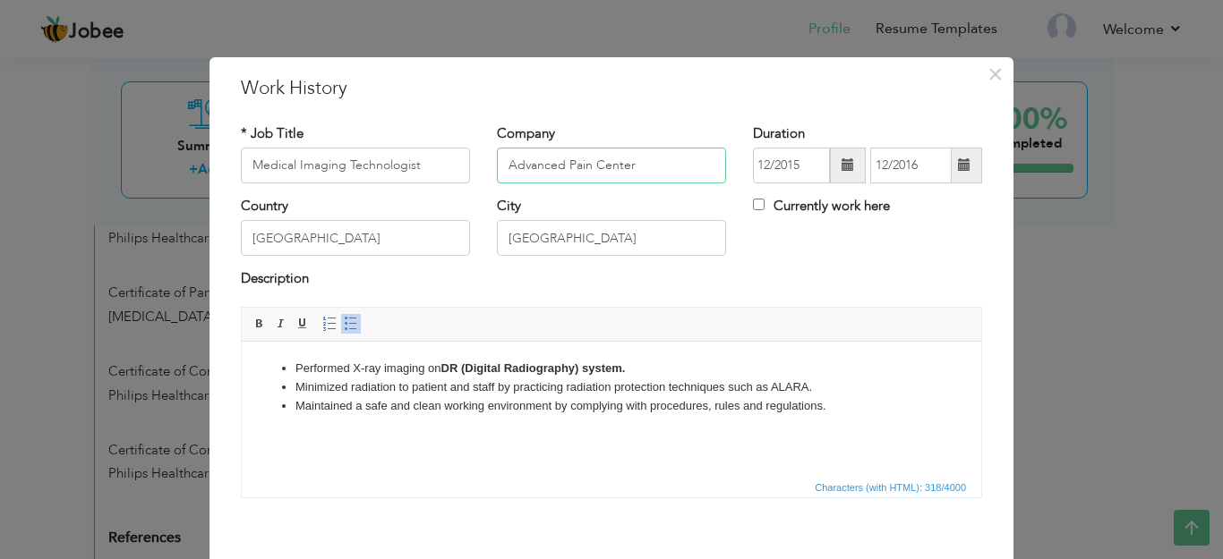
click at [503, 165] on input "Advanced Pain Center" at bounding box center [611, 166] width 229 height 36
drag, startPoint x: 503, startPoint y: 165, endPoint x: 637, endPoint y: 168, distance: 134.3
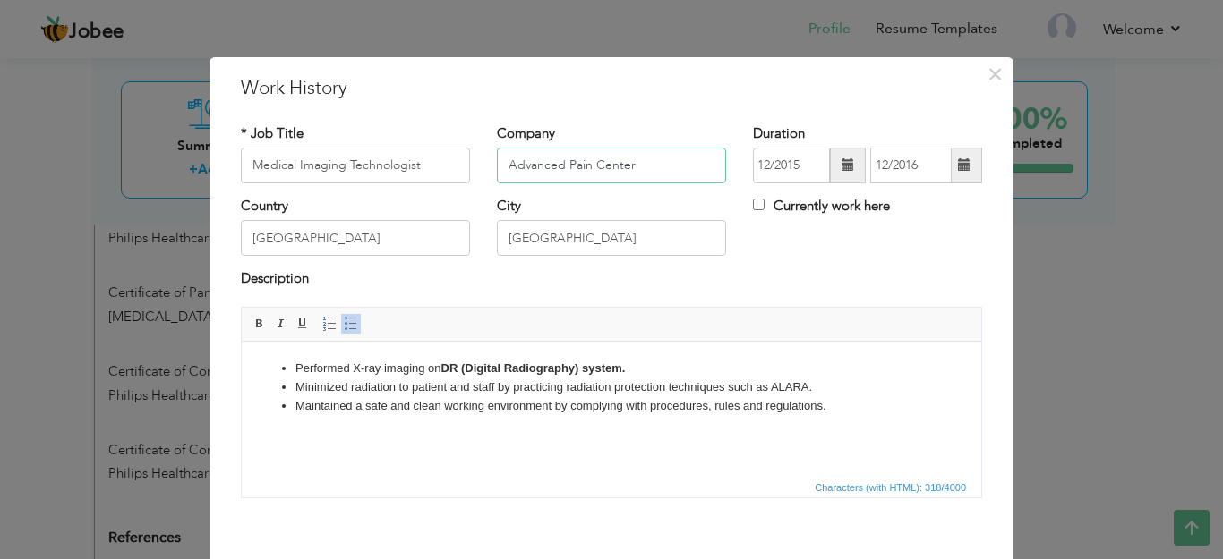
click at [637, 168] on input "Advanced Pain Center" at bounding box center [611, 166] width 229 height 36
click at [295, 371] on li "Performed X-ray imaging on DR (Digital Radiography) system." at bounding box center [611, 368] width 632 height 19
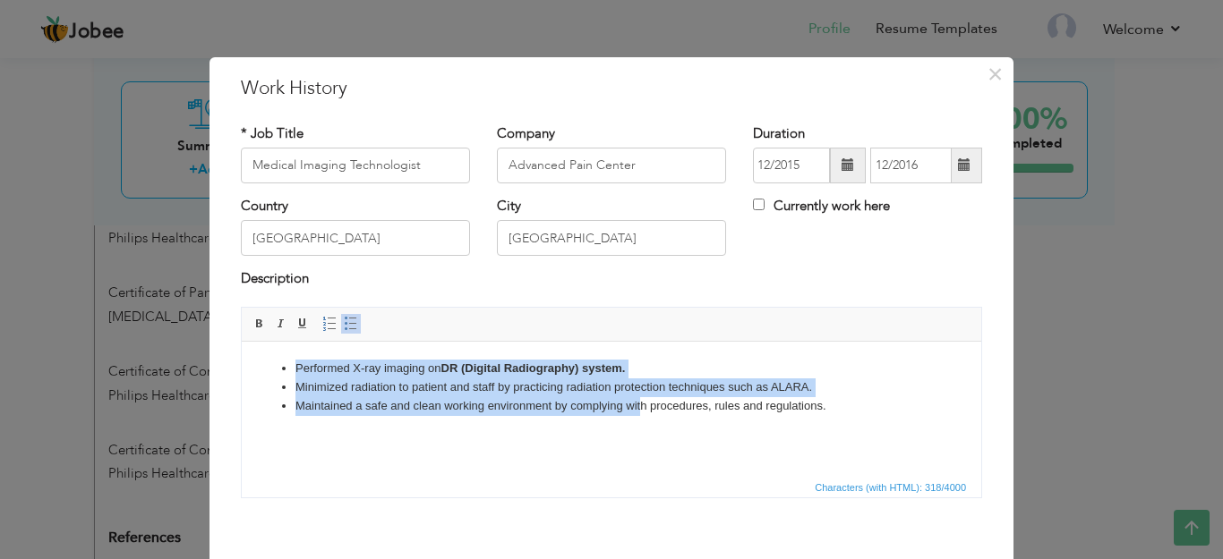
scroll to position [84, 0]
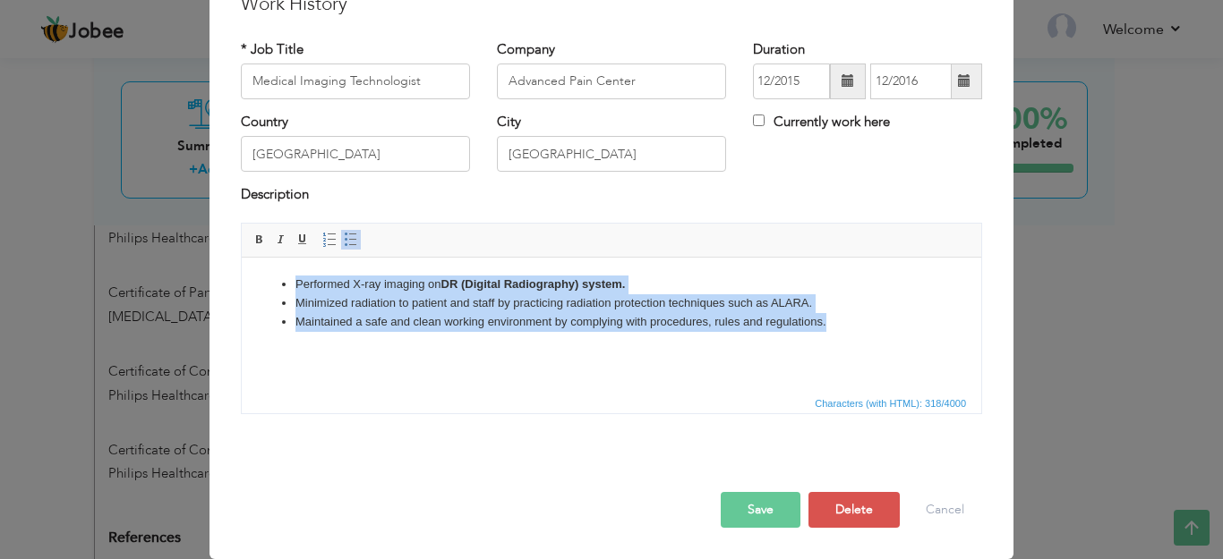
drag, startPoint x: 284, startPoint y: 287, endPoint x: 939, endPoint y: 573, distance: 714.6
click at [939, 348] on html "Performed X-ray imaging on DR (Digital Radiography) system. Minimized radiation…" at bounding box center [611, 302] width 739 height 91
copy ul "Performed X-ray imaging on DR (Digital Radiography) system. Minimized radiation…"
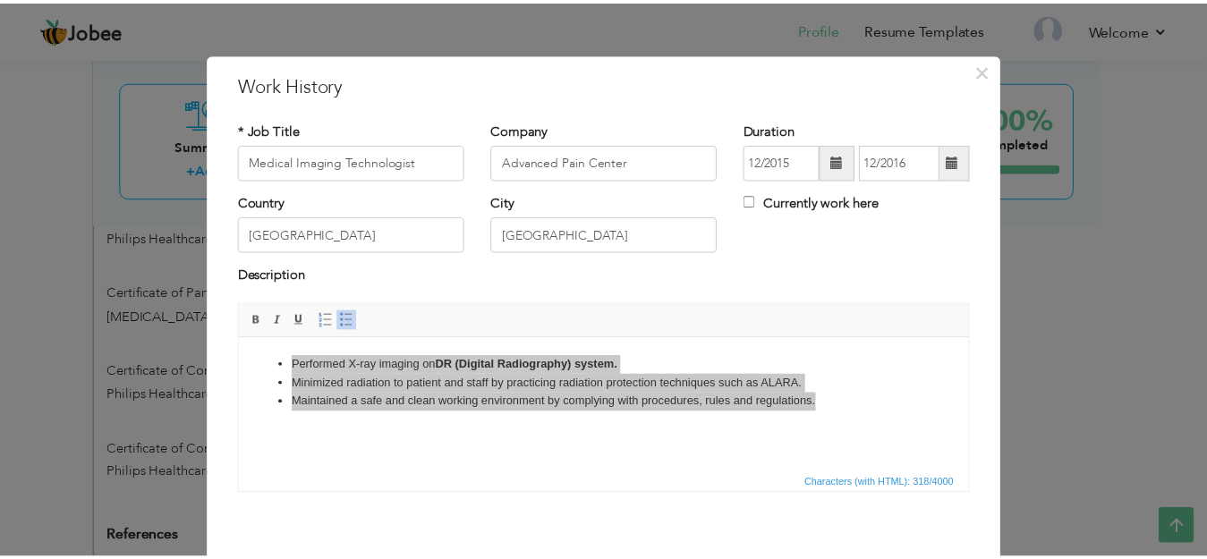
scroll to position [0, 0]
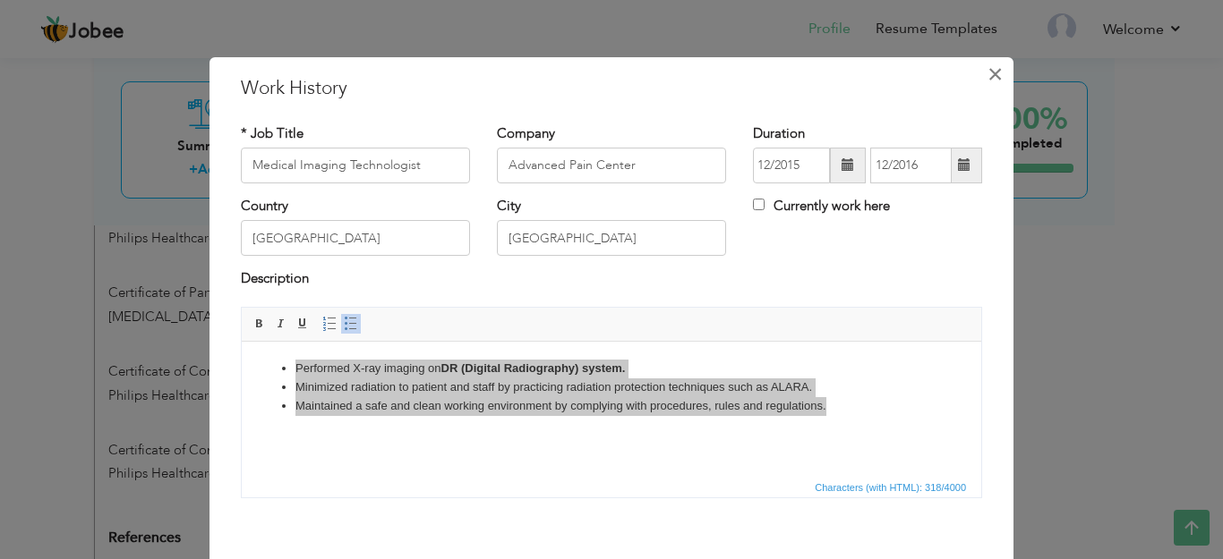
click at [987, 76] on span "×" at bounding box center [994, 74] width 15 height 32
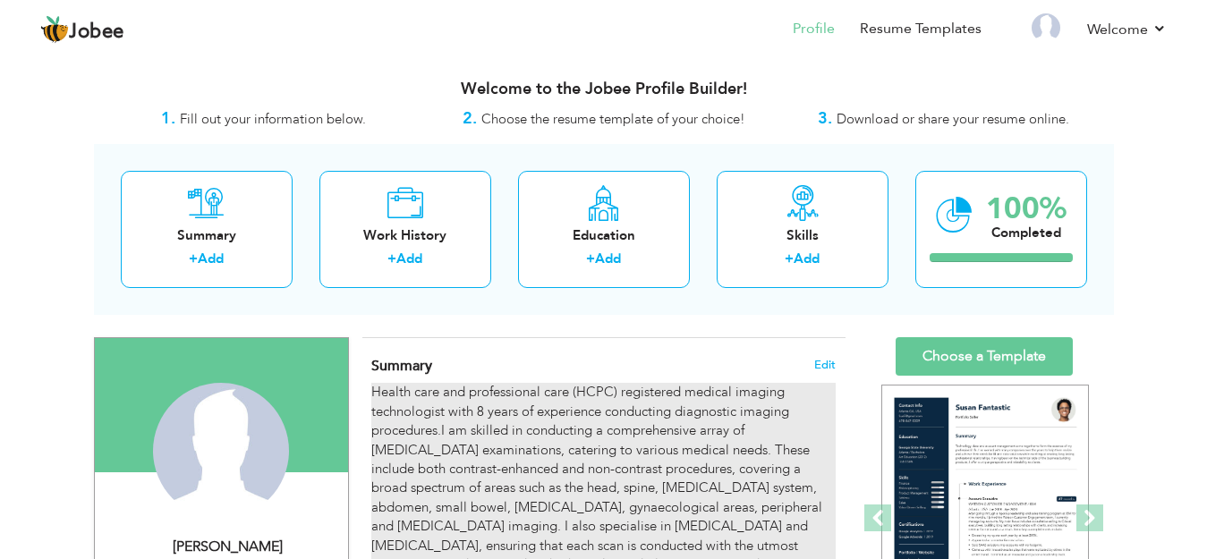
click at [398, 388] on div "Health care and professional care (HCPC) registered medical imaging technologis…" at bounding box center [603, 498] width 464 height 230
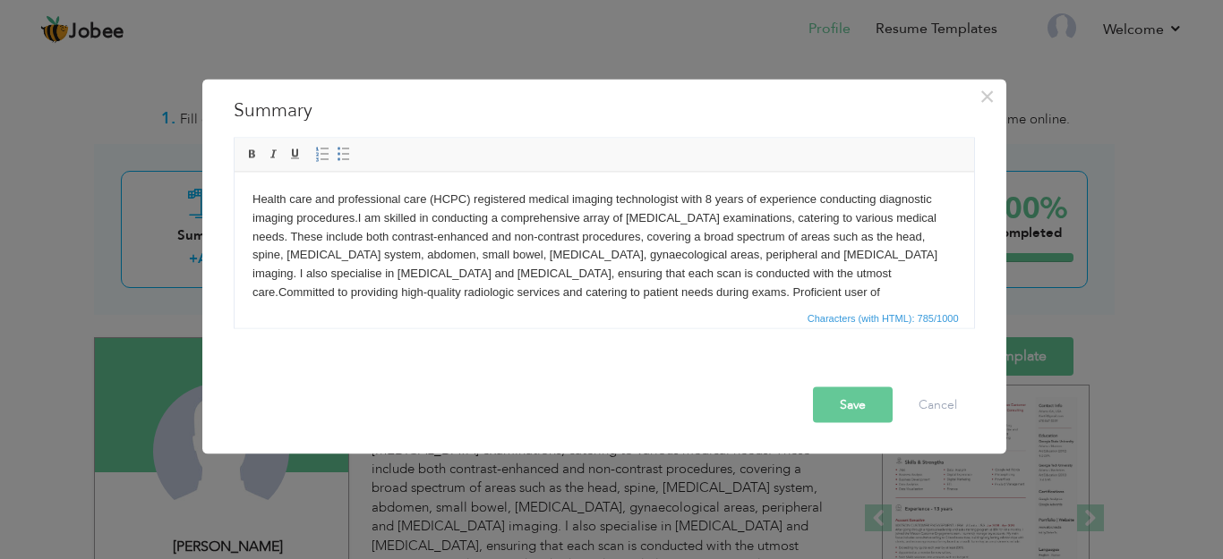
click at [251, 200] on body "Health care and professional care (HCPC) registered medical imaging technologis…" at bounding box center [602, 255] width 703 height 131
click at [251, 201] on body "Health care and professional care (HCPC) registered medical imaging technologis…" at bounding box center [602, 255] width 703 height 131
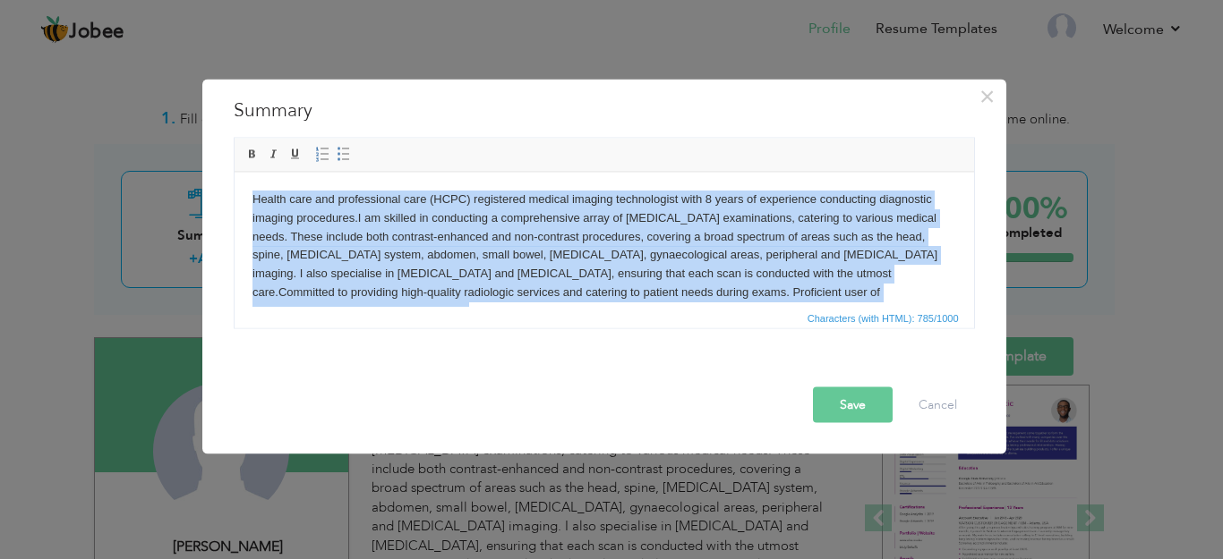
scroll to position [32, 0]
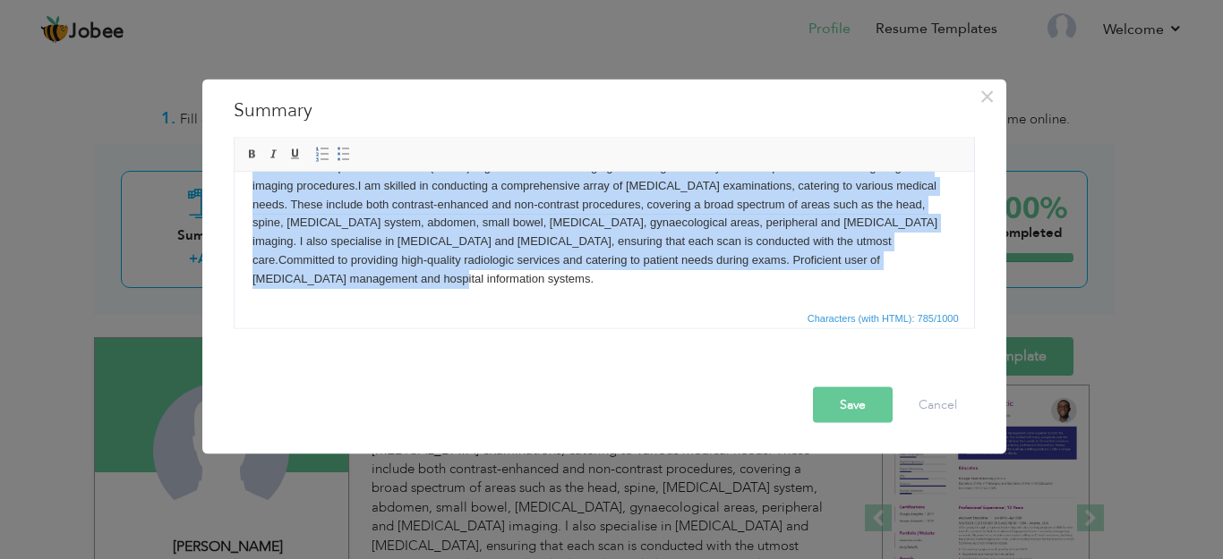
drag, startPoint x: 251, startPoint y: 201, endPoint x: 904, endPoint y: 627, distance: 779.2
click at [669, 306] on html "Health care and professional care (HCPC) registered medical imaging technologis…" at bounding box center [603, 223] width 739 height 166
copy body "Health care and professional care (HCPC) registered medical imaging technologis…"
